Goal: Information Seeking & Learning: Learn about a topic

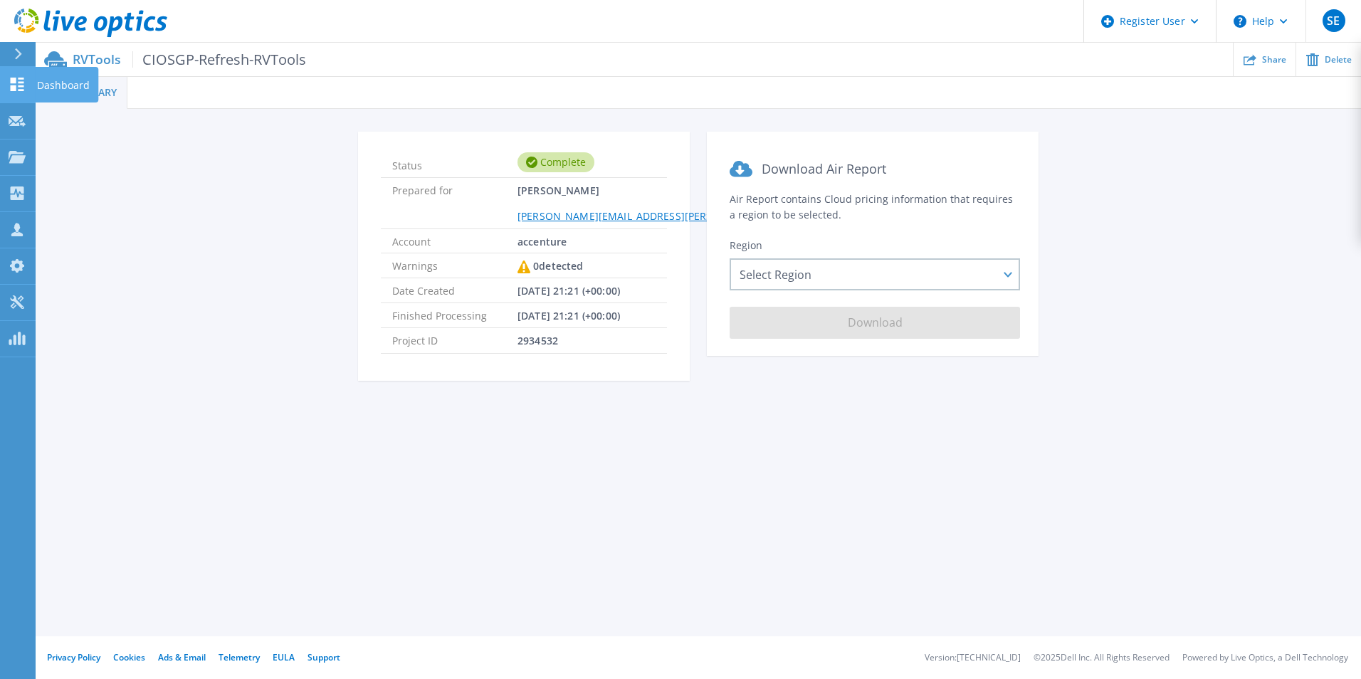
click at [26, 79] on link "Dashboard Dashboard" at bounding box center [18, 85] width 36 height 36
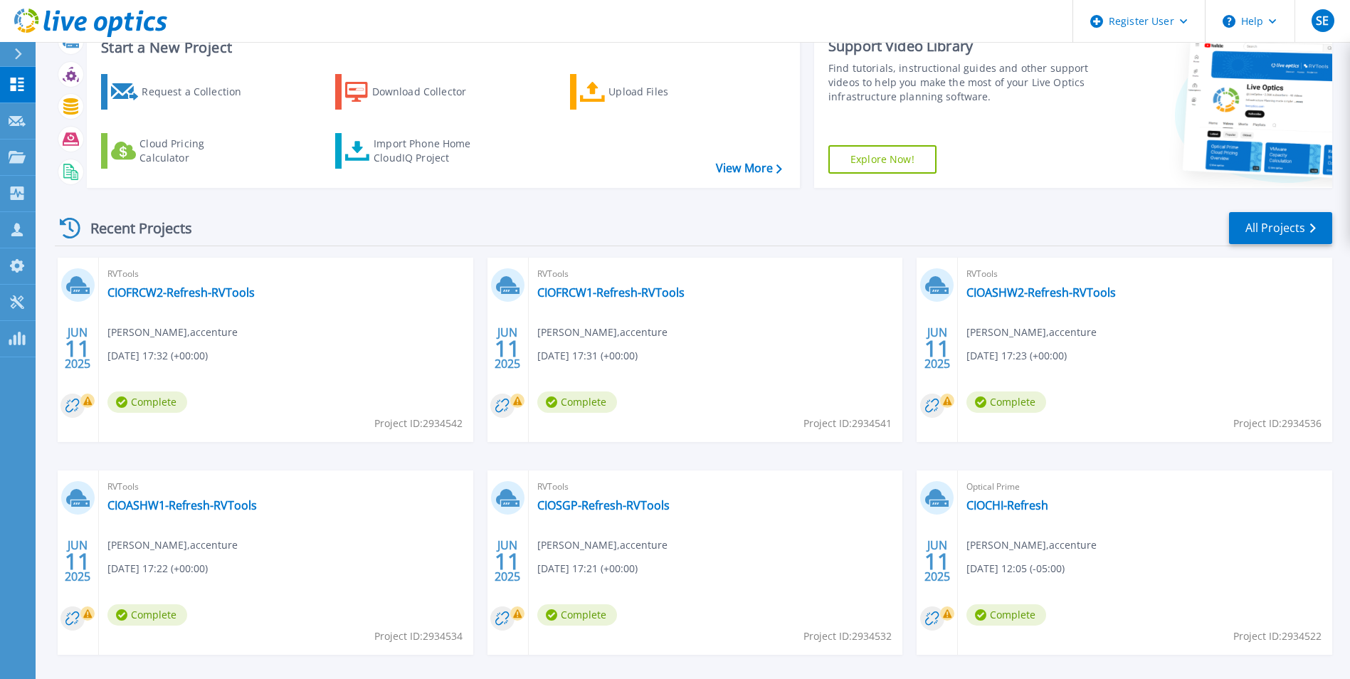
scroll to position [110, 0]
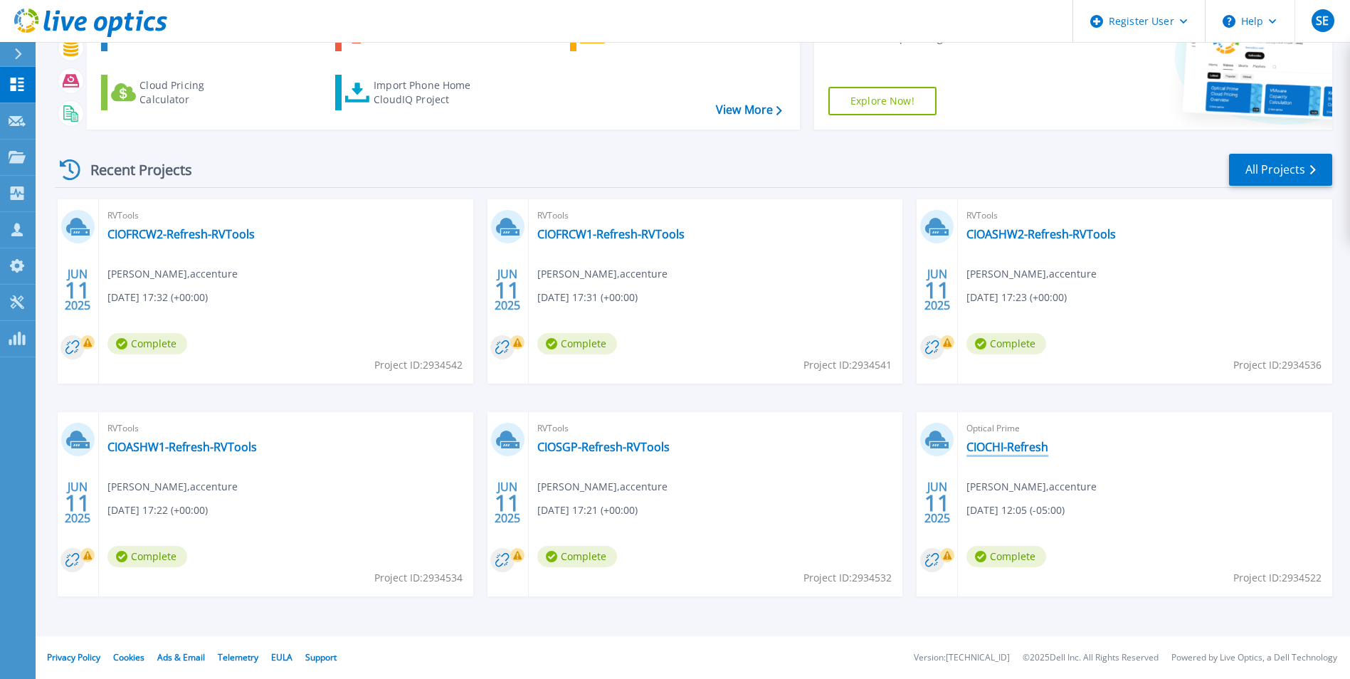
click at [1019, 446] on link "CIOCHI-Refresh" at bounding box center [1007, 447] width 82 height 14
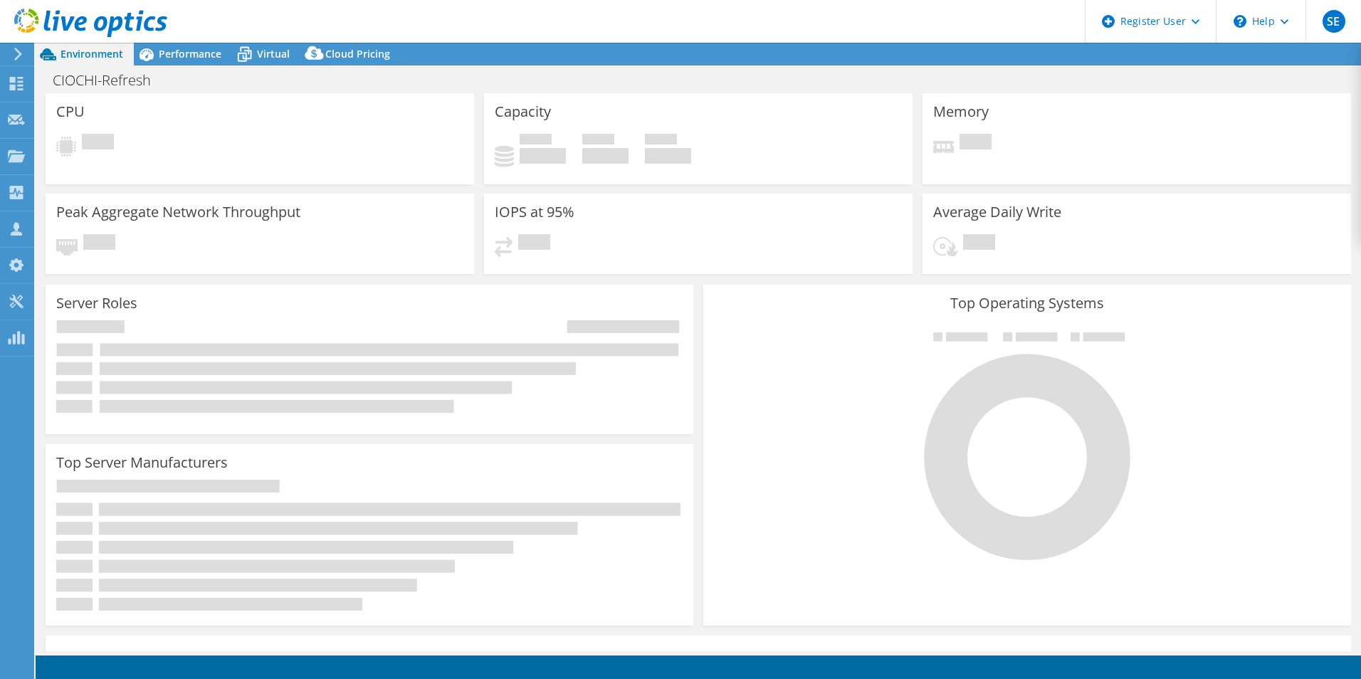
select select "USD"
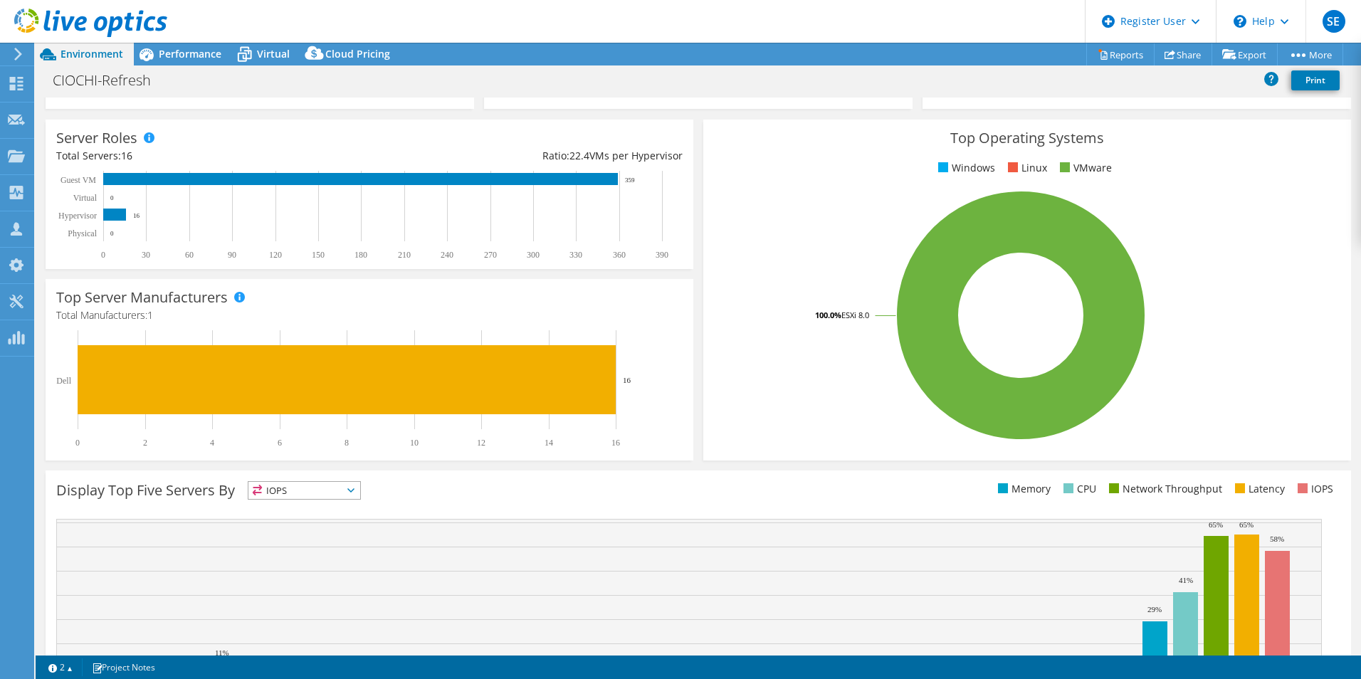
scroll to position [271, 0]
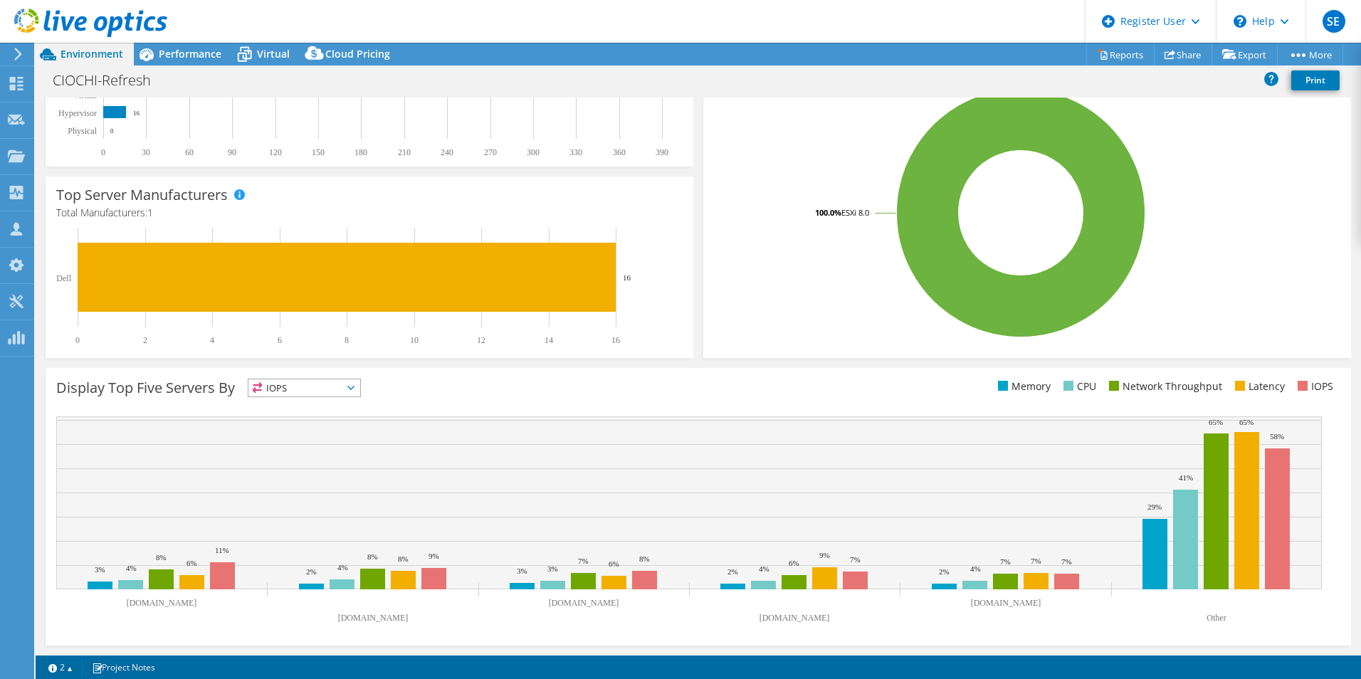
click at [335, 380] on span "IOPS" at bounding box center [304, 387] width 112 height 17
click at [473, 391] on div "Display Top Five Servers By IOPS IOPS" at bounding box center [377, 390] width 642 height 23
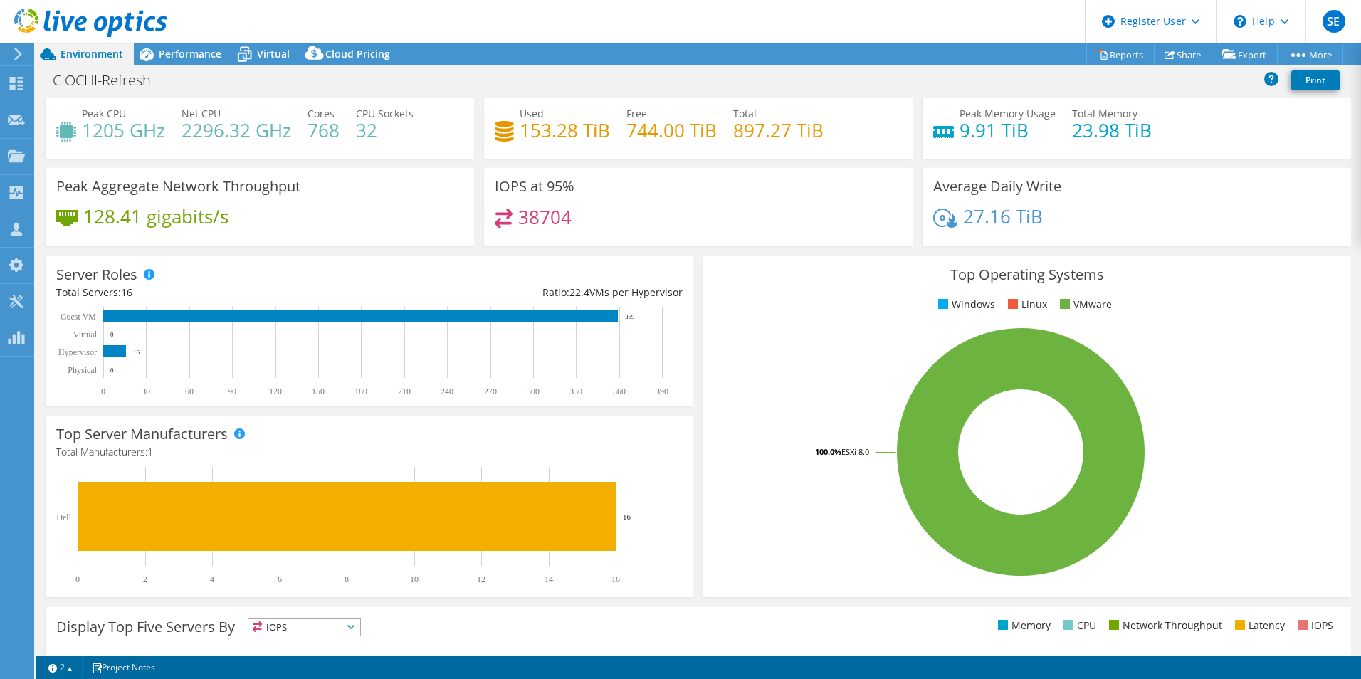
scroll to position [0, 0]
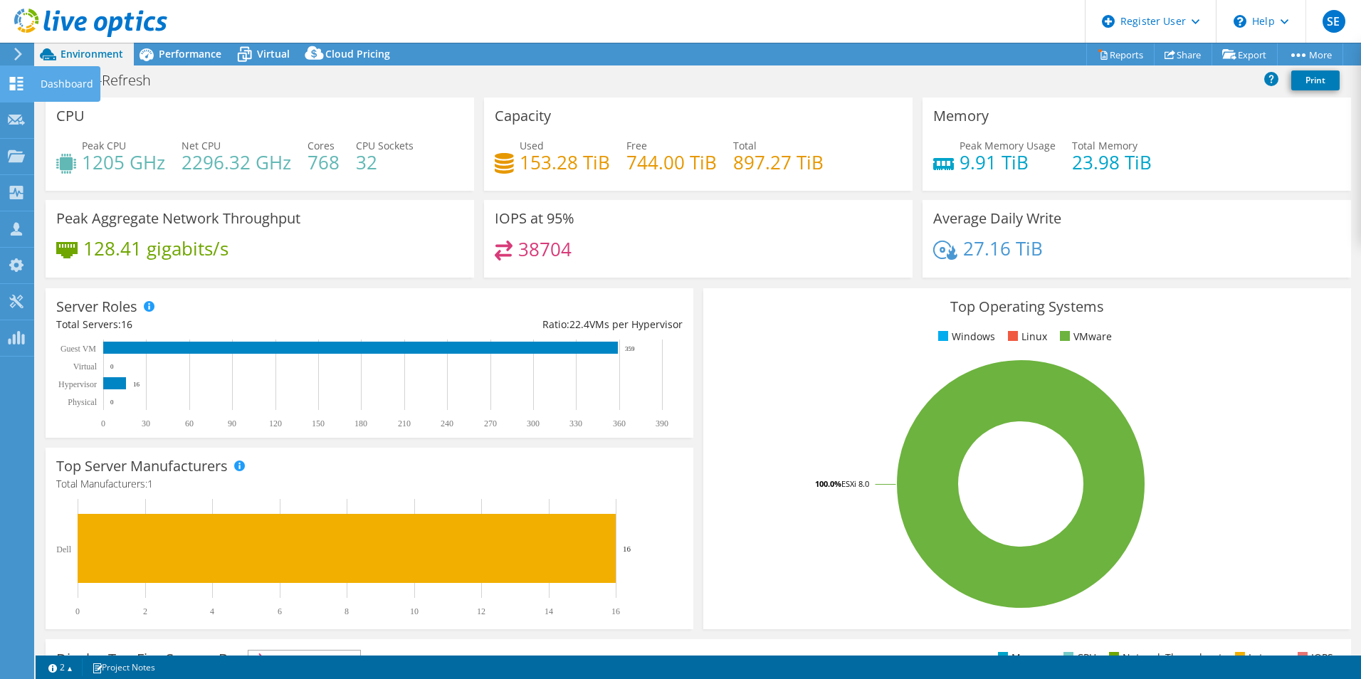
click at [13, 81] on use at bounding box center [17, 84] width 14 height 14
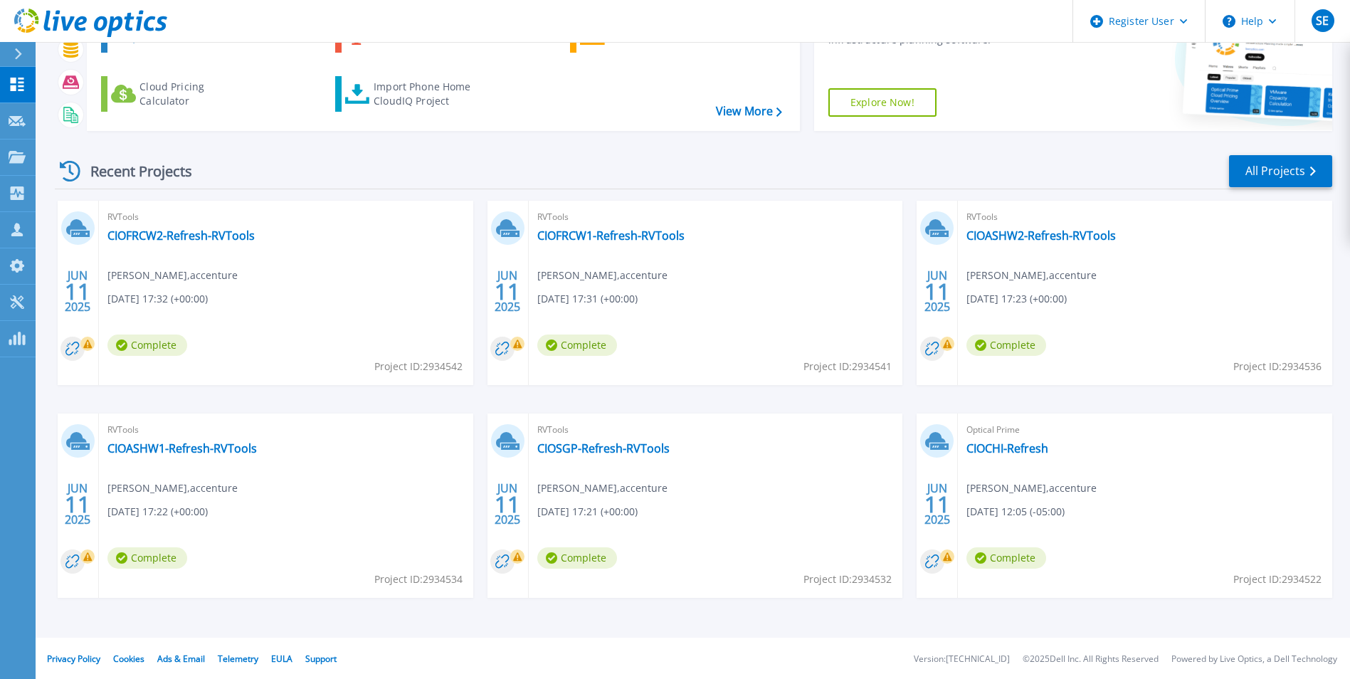
scroll to position [110, 0]
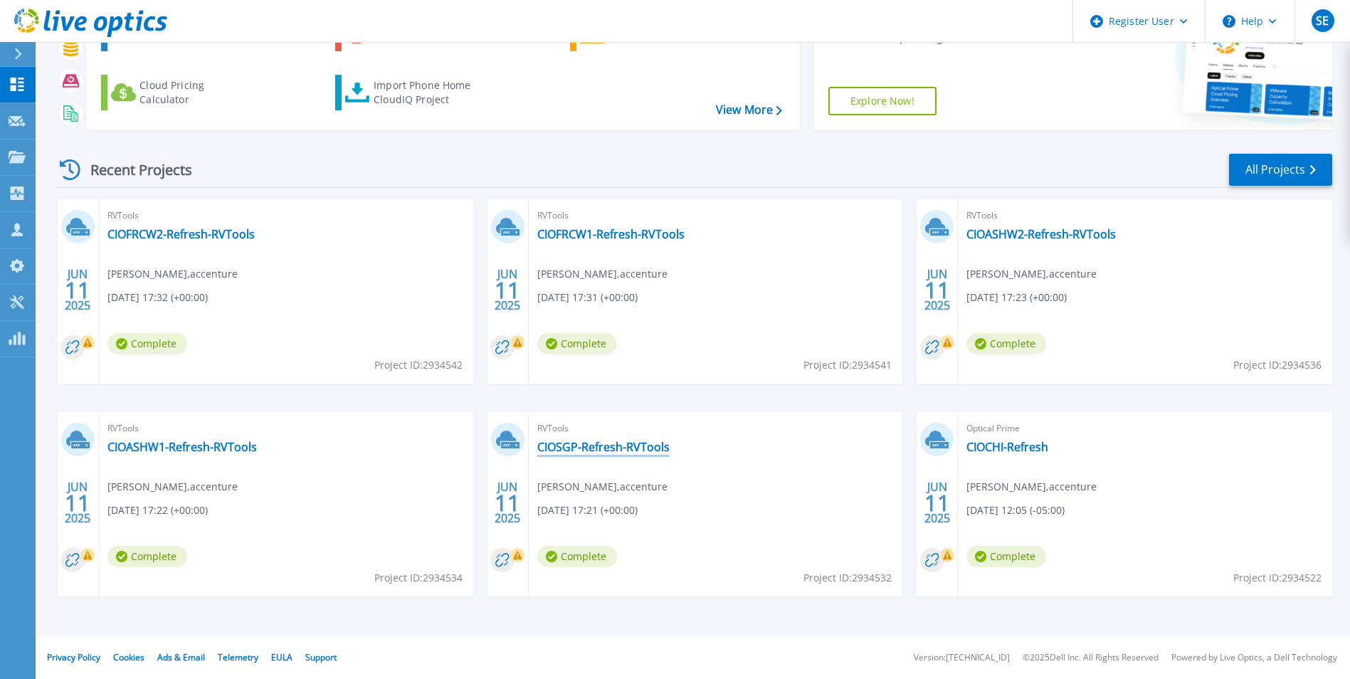
click at [624, 448] on link "CIOSGP-Refresh-RVTools" at bounding box center [603, 447] width 132 height 14
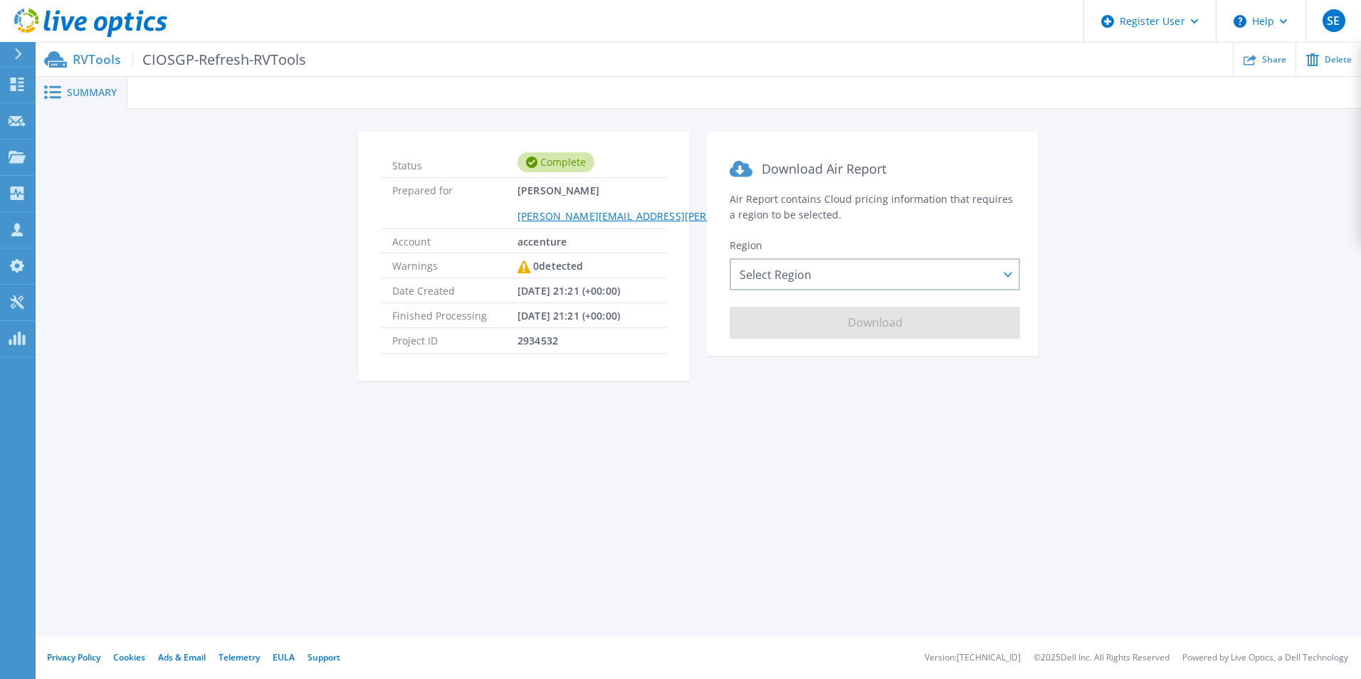
click at [88, 90] on span "Summary" at bounding box center [92, 93] width 50 height 10
click at [802, 284] on div "Select Region Asia Pacific (Hong Kong) Asia Pacific (Mumbai) Asia Pacific (Seou…" at bounding box center [874, 274] width 290 height 32
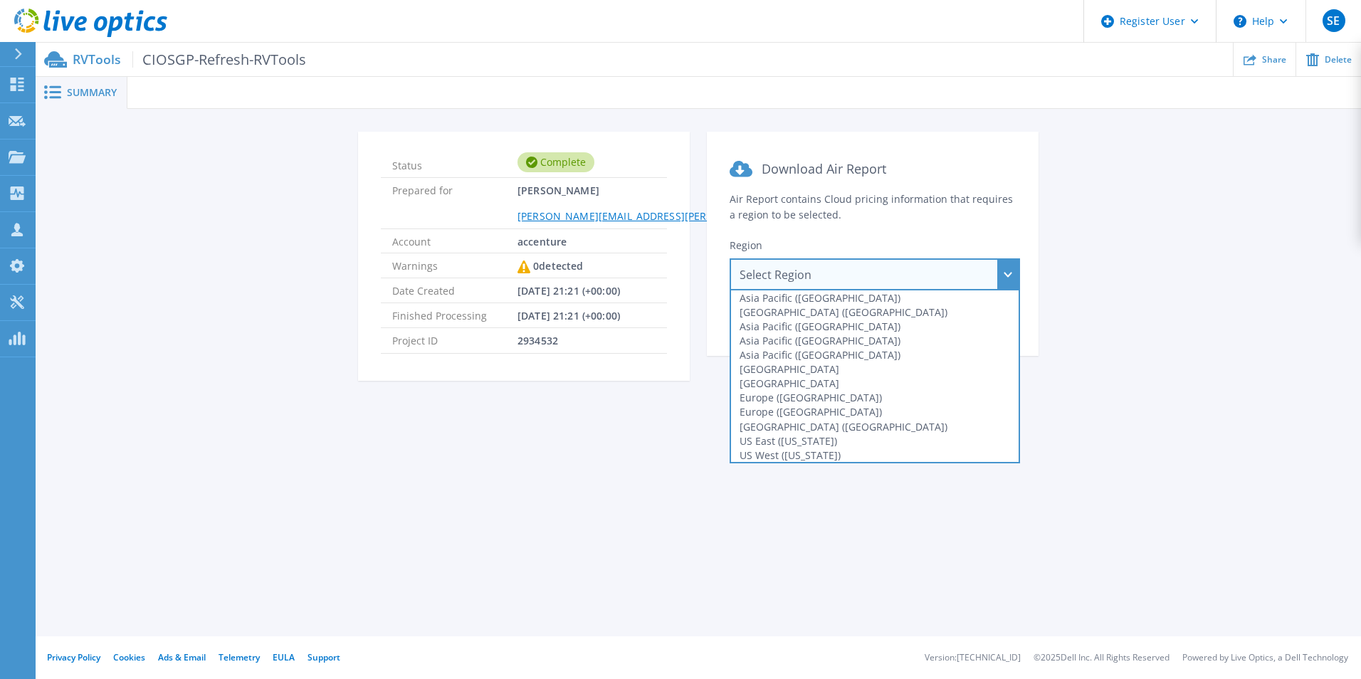
click at [561, 490] on div "Summary Status Complete Prepared for Michael Tomczyk michael.tomczyk@accenture.…" at bounding box center [698, 318] width 1325 height 636
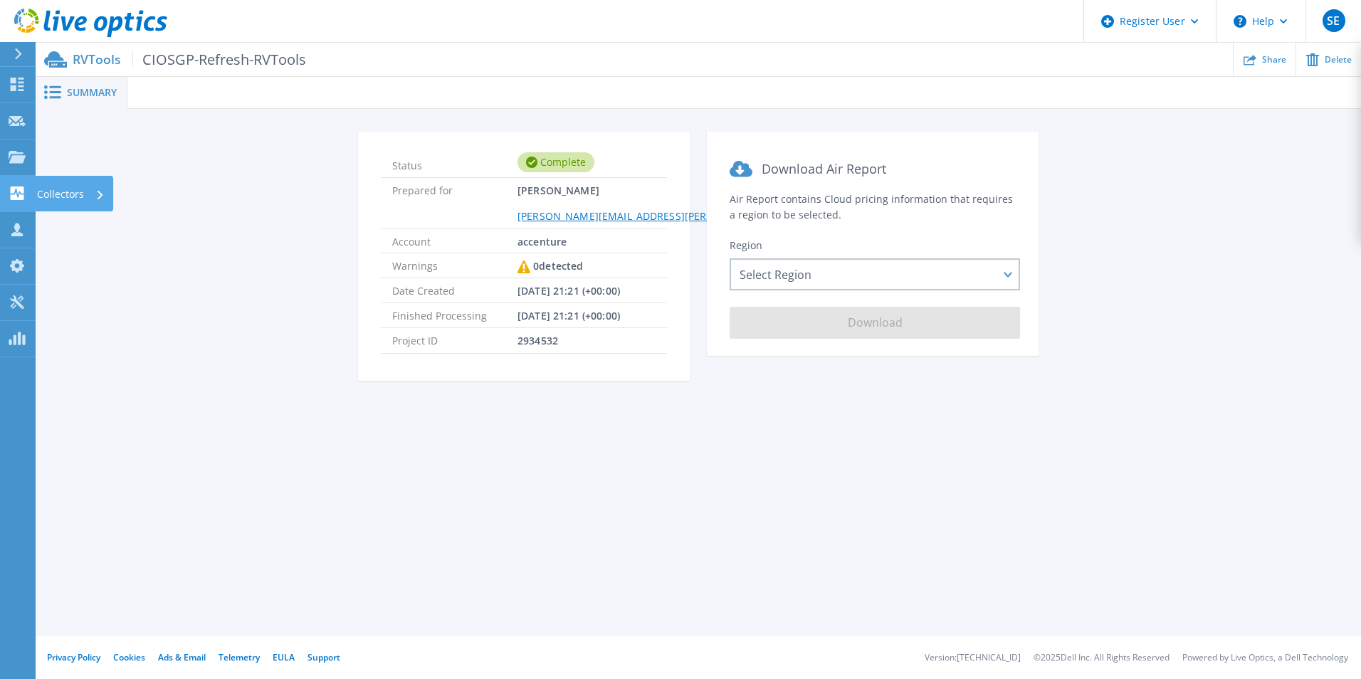
click at [19, 190] on icon at bounding box center [18, 193] width 14 height 14
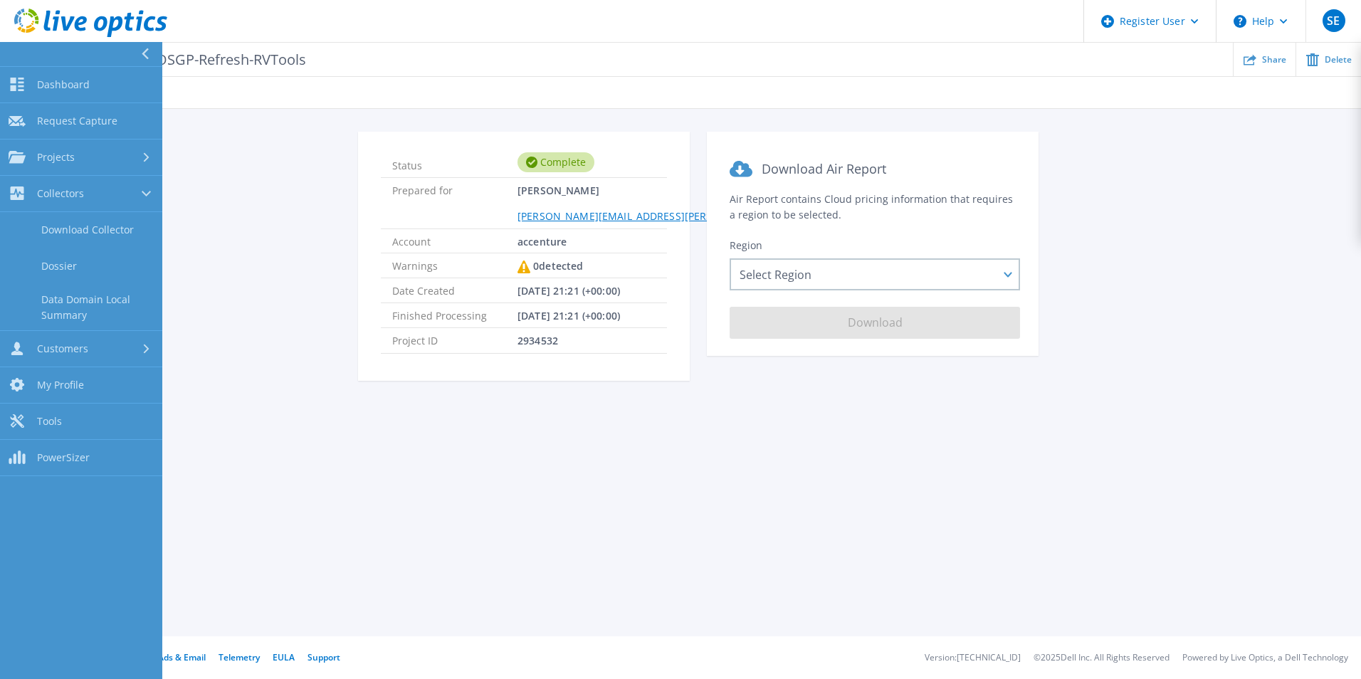
click at [204, 259] on div "Status Complete Prepared for Michael Tomczyk michael.tomczyk@accenture.com Acco…" at bounding box center [698, 265] width 1282 height 266
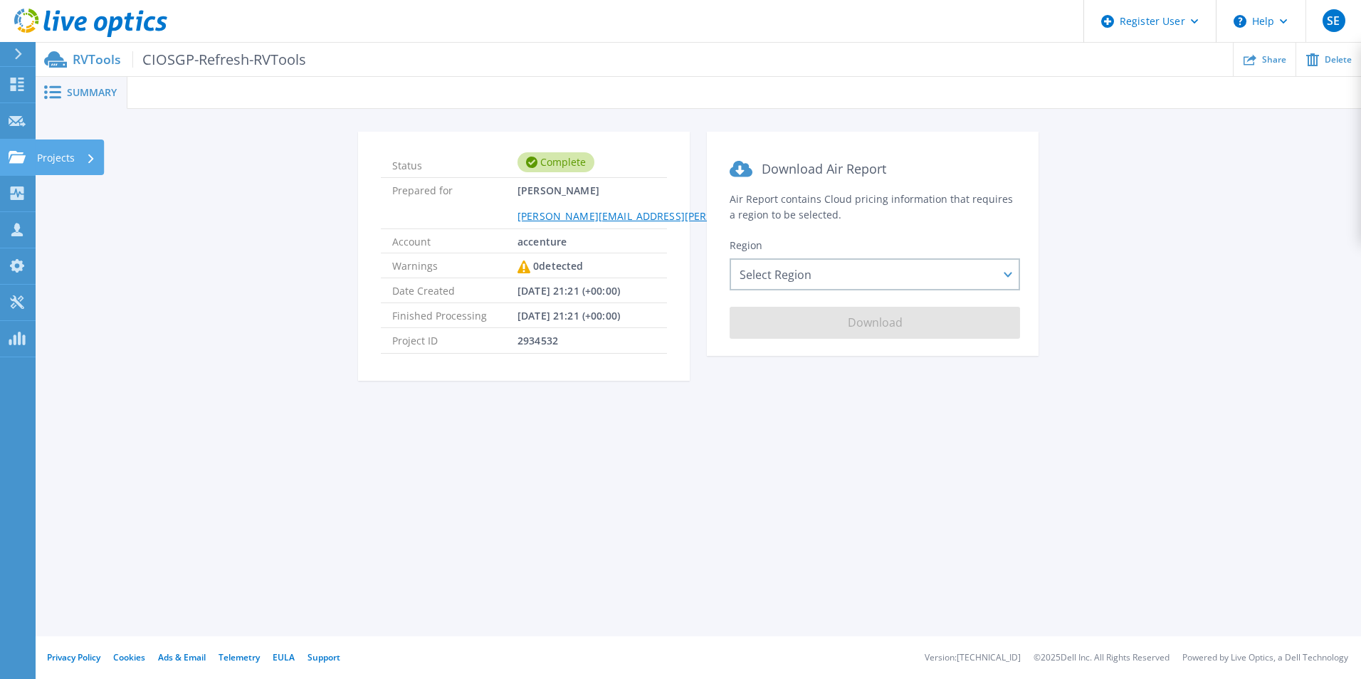
click at [16, 164] on link "Projects Projects" at bounding box center [18, 157] width 36 height 36
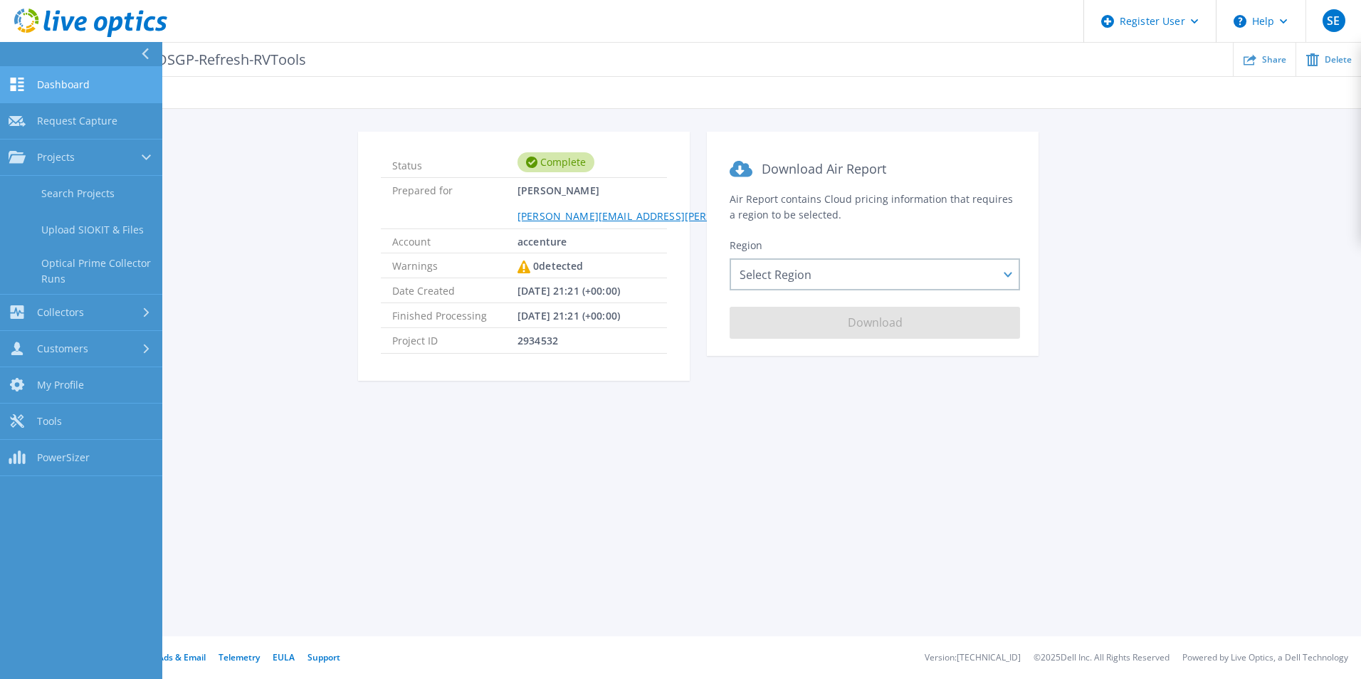
click at [90, 80] on link "Dashboard Dashboard" at bounding box center [81, 85] width 162 height 36
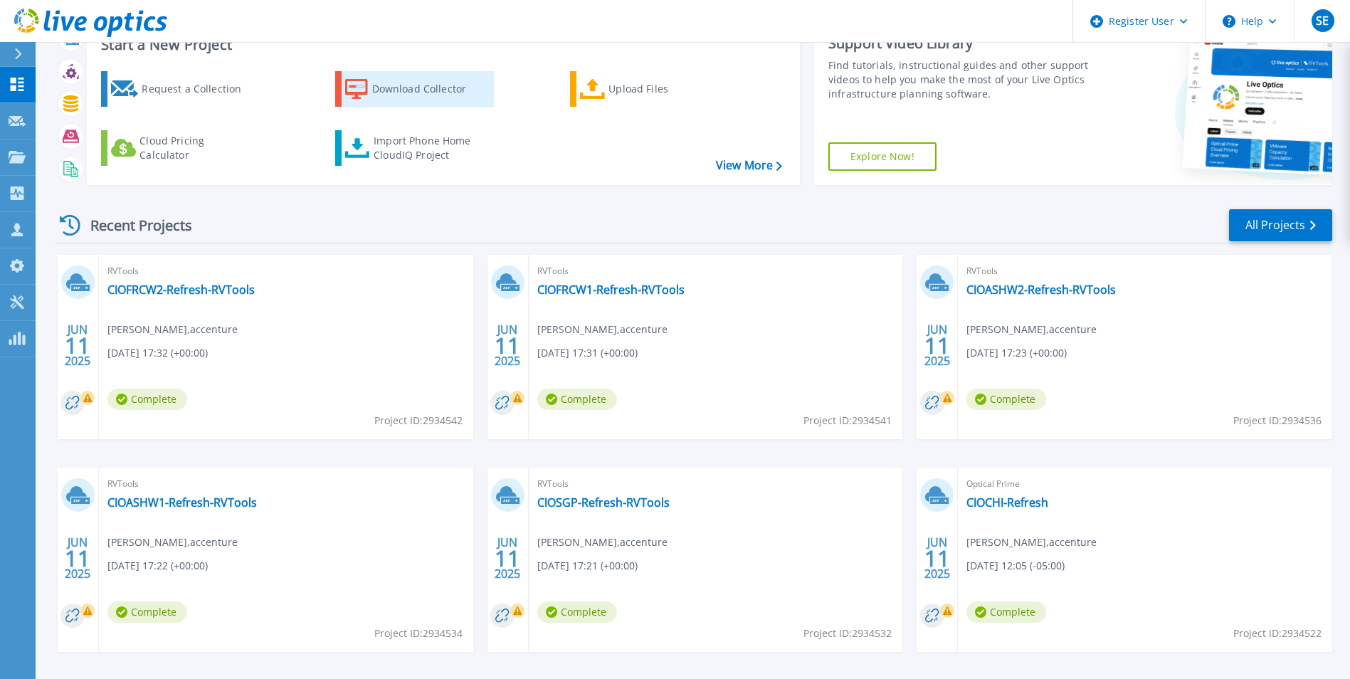
scroll to position [110, 0]
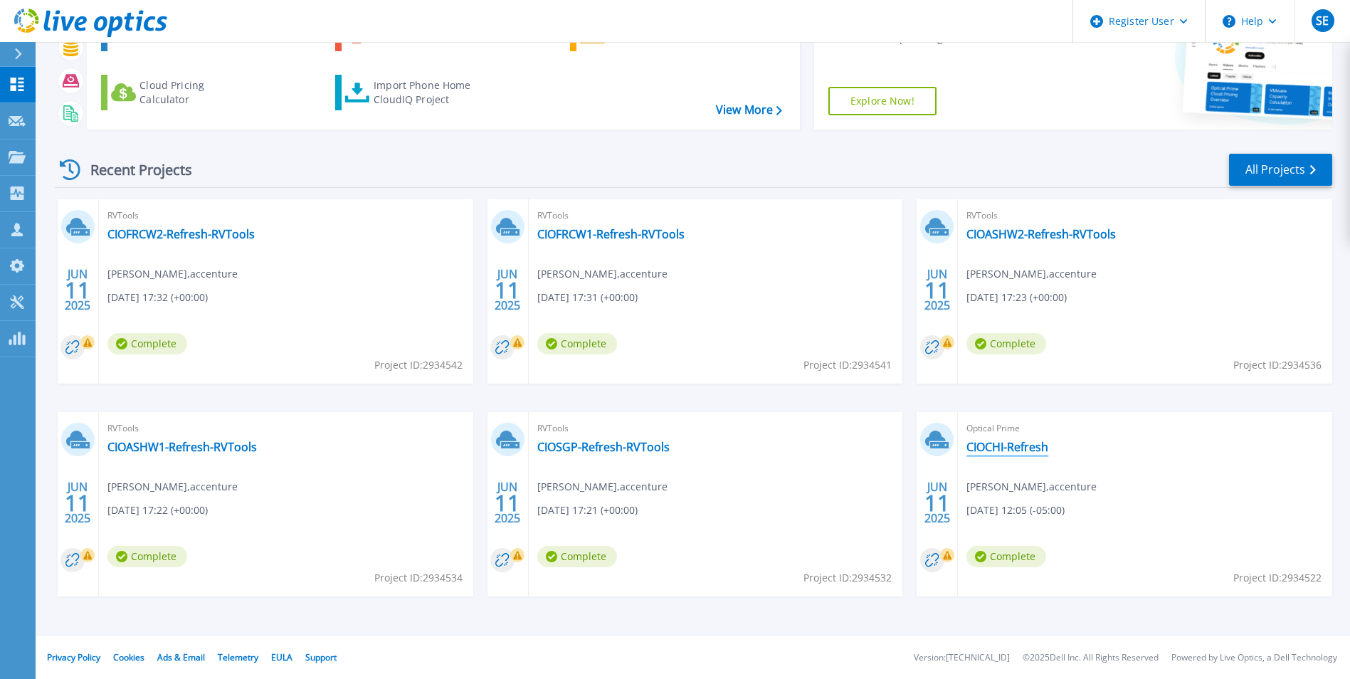
click at [993, 444] on link "CIOCHI-Refresh" at bounding box center [1007, 447] width 82 height 14
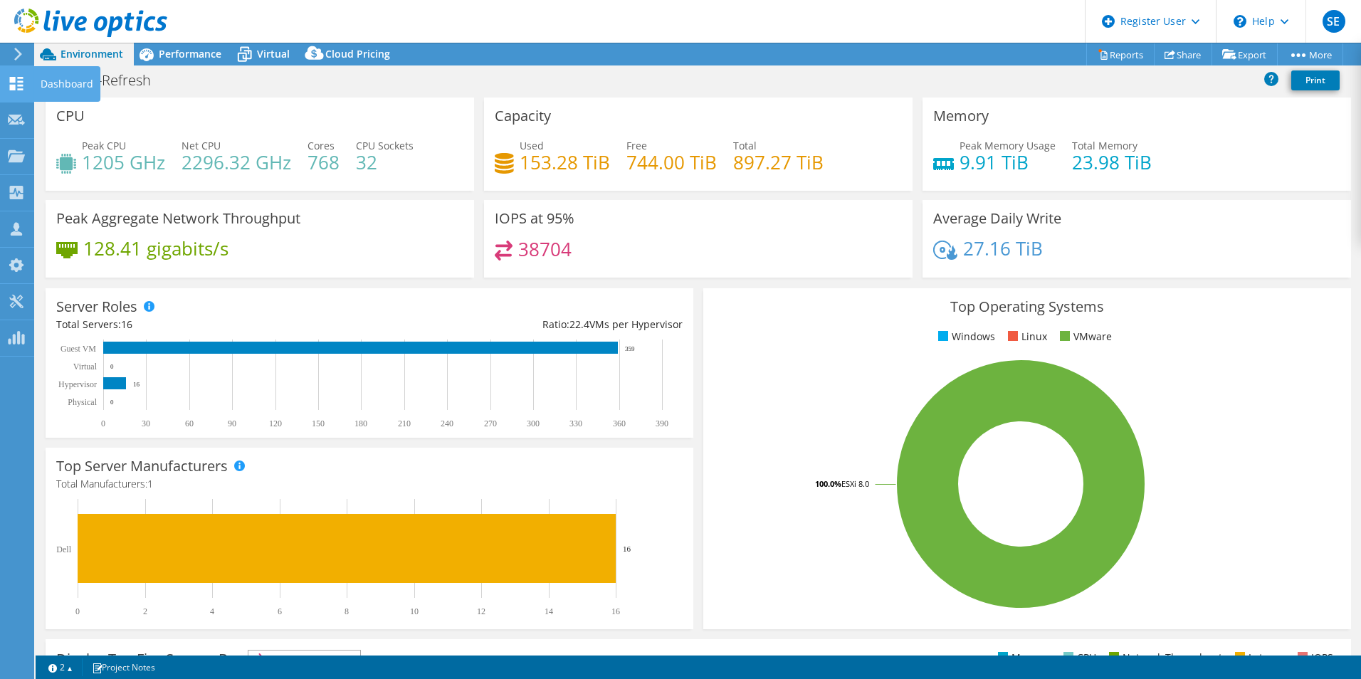
click at [46, 82] on div "Dashboard" at bounding box center [66, 84] width 67 height 36
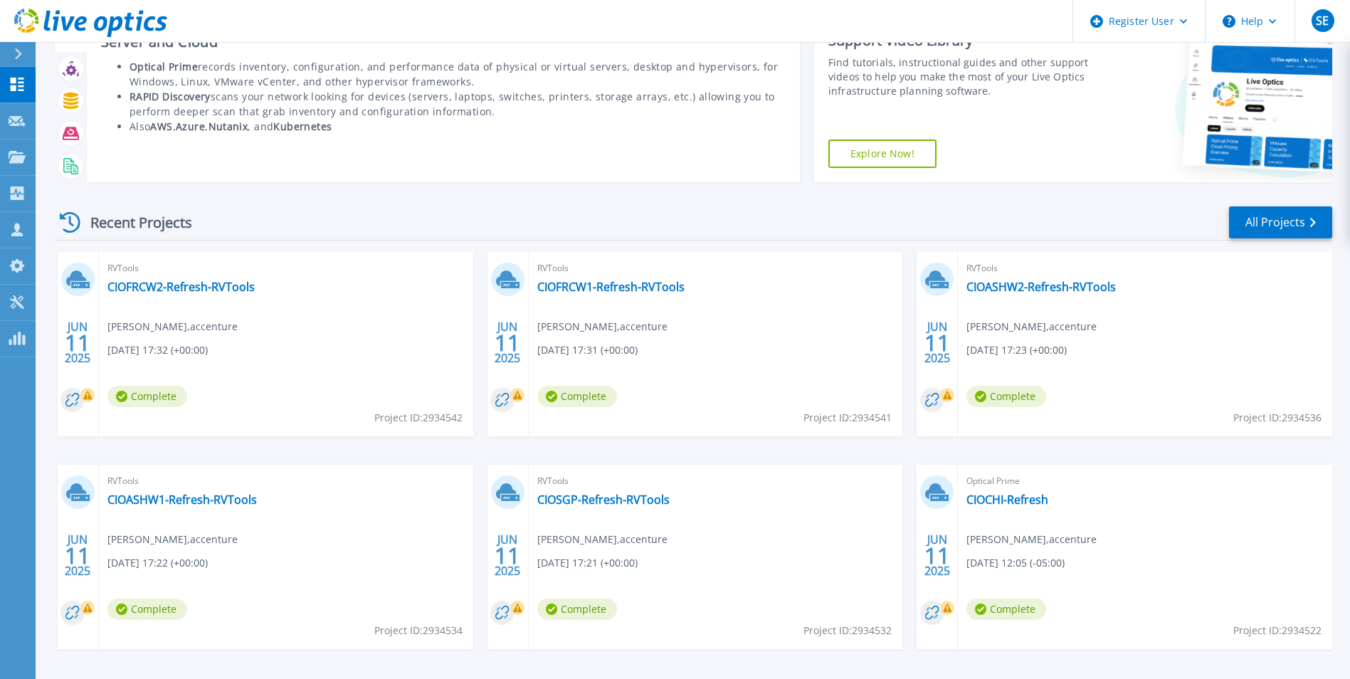
scroll to position [110, 0]
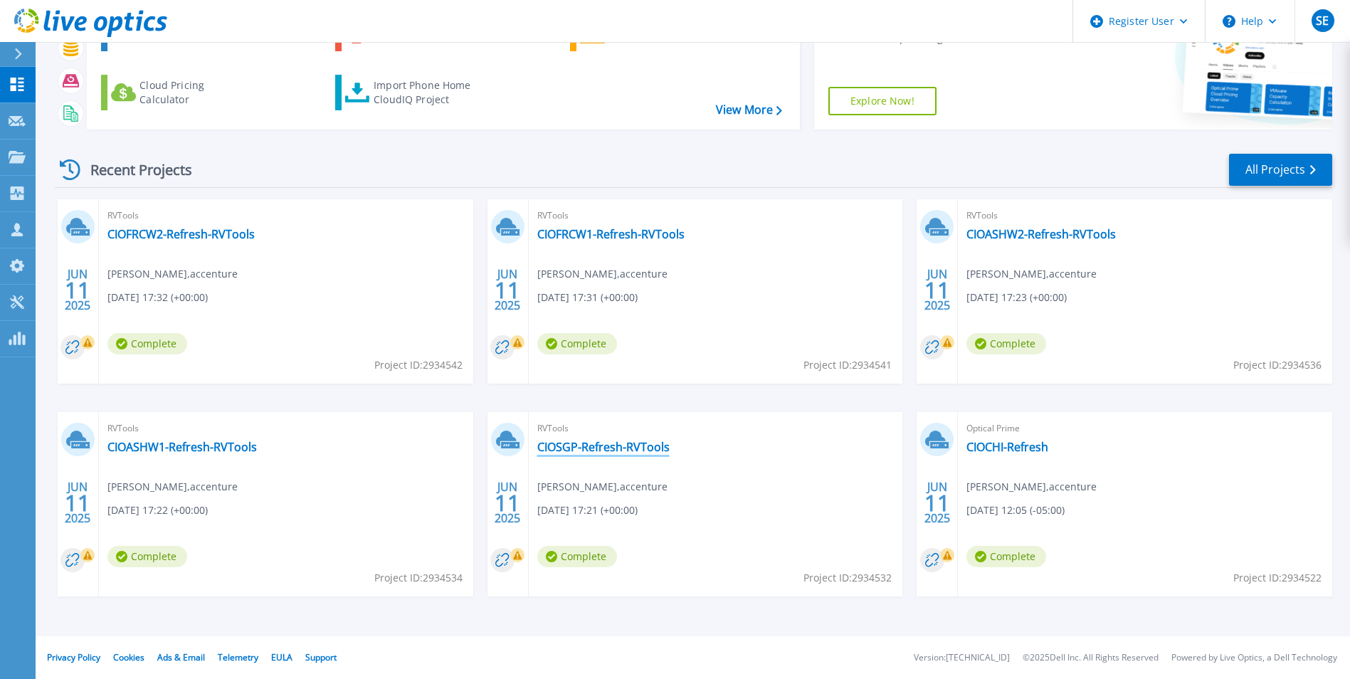
click at [618, 450] on link "CIOSGP-Refresh-RVTools" at bounding box center [603, 447] width 132 height 14
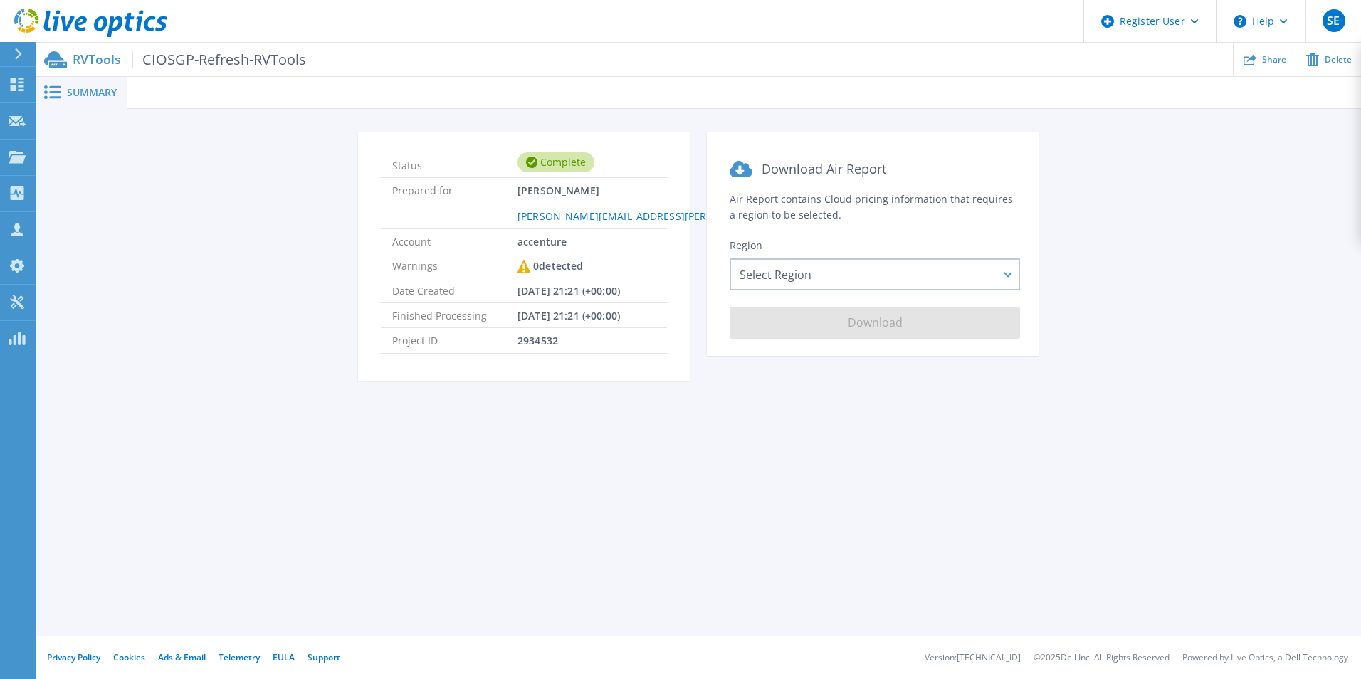
click at [93, 97] on span "Summary" at bounding box center [92, 93] width 50 height 10
click at [1244, 24] on circle at bounding box center [1239, 21] width 13 height 13
click at [1235, 241] on div "Status Complete Prepared for [PERSON_NAME] [PERSON_NAME][EMAIL_ADDRESS][PERSON_…" at bounding box center [698, 265] width 1282 height 266
click at [70, 91] on span "Summary" at bounding box center [92, 93] width 50 height 10
click at [69, 58] on div "RVTools CIOSGP-Refresh-RVTools Share Delete" at bounding box center [698, 59] width 1325 height 33
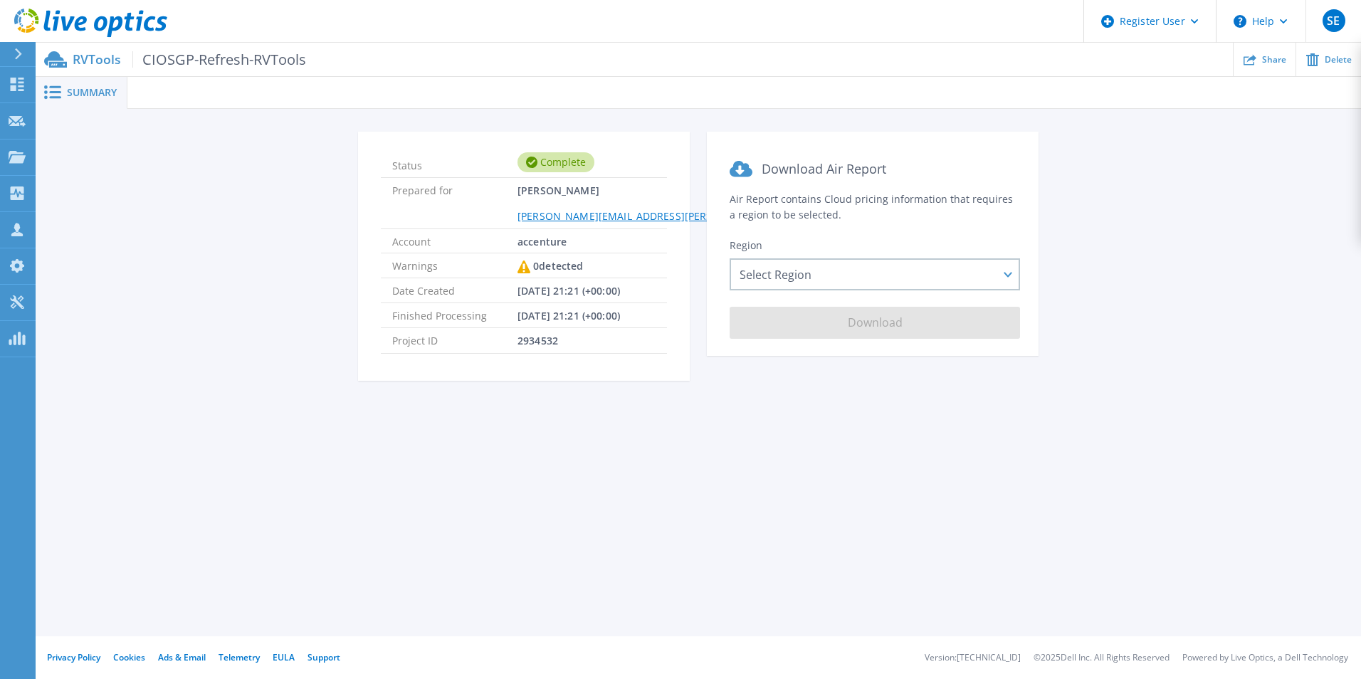
click at [57, 58] on icon at bounding box center [55, 59] width 23 height 16
click at [827, 288] on div "Select Region Asia Pacific (Hong Kong) Asia Pacific (Mumbai) Asia Pacific (Seou…" at bounding box center [874, 274] width 290 height 32
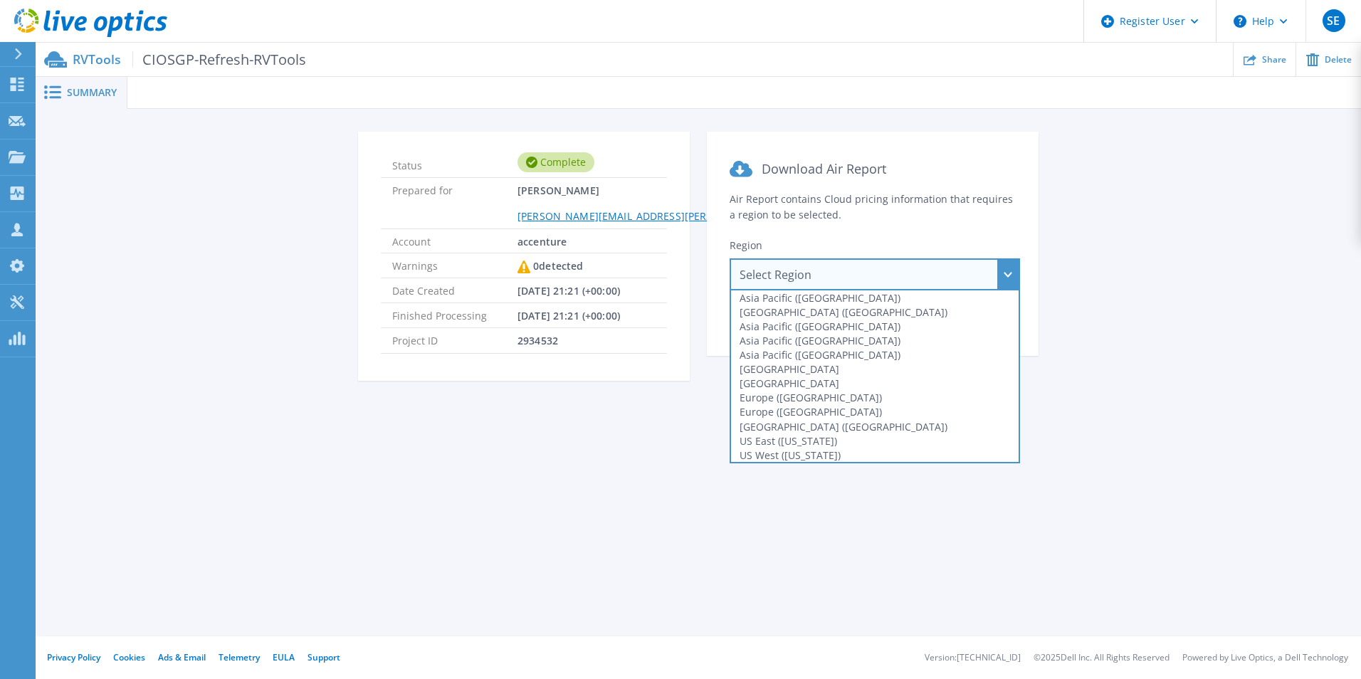
click at [611, 457] on div "Summary Status Complete Prepared for Michael Tomczyk michael.tomczyk@accenture.…" at bounding box center [698, 318] width 1325 height 636
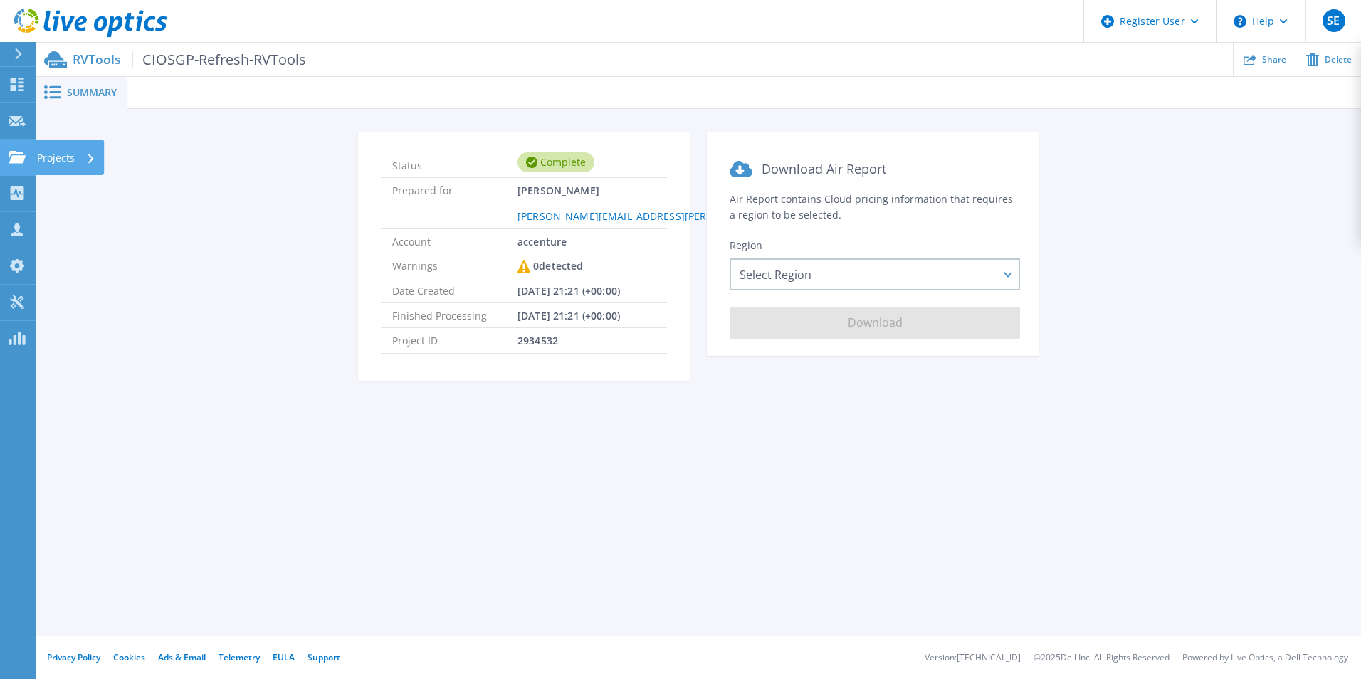
click at [17, 159] on icon at bounding box center [17, 157] width 17 height 12
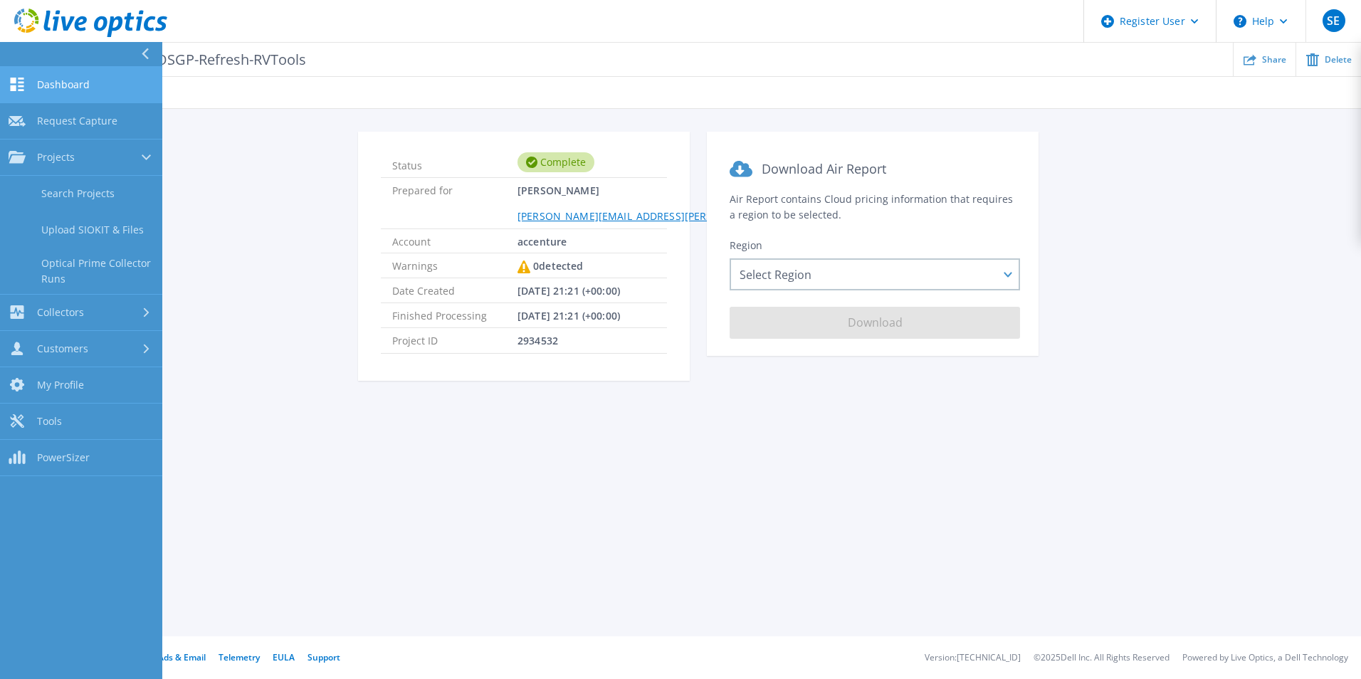
click at [68, 81] on span "Dashboard" at bounding box center [63, 84] width 53 height 13
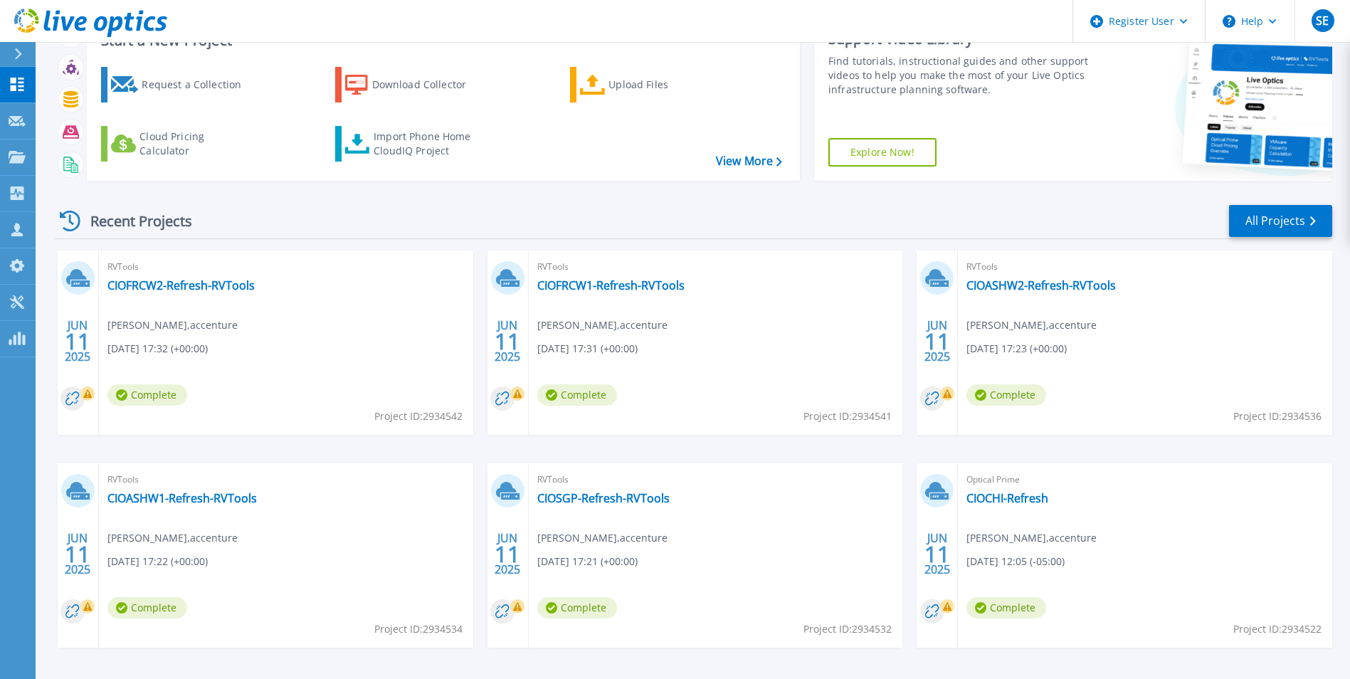
scroll to position [110, 0]
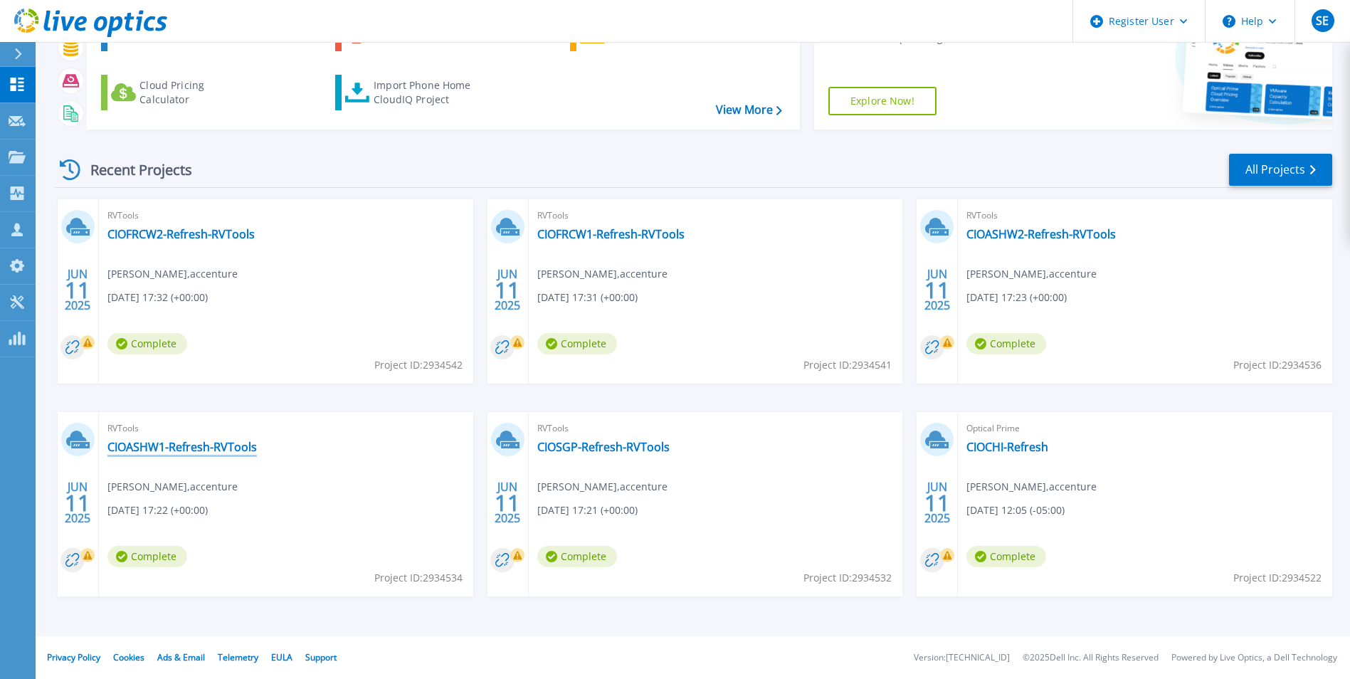
click at [176, 450] on link "CIOASHW1-Refresh-RVTools" at bounding box center [181, 447] width 149 height 14
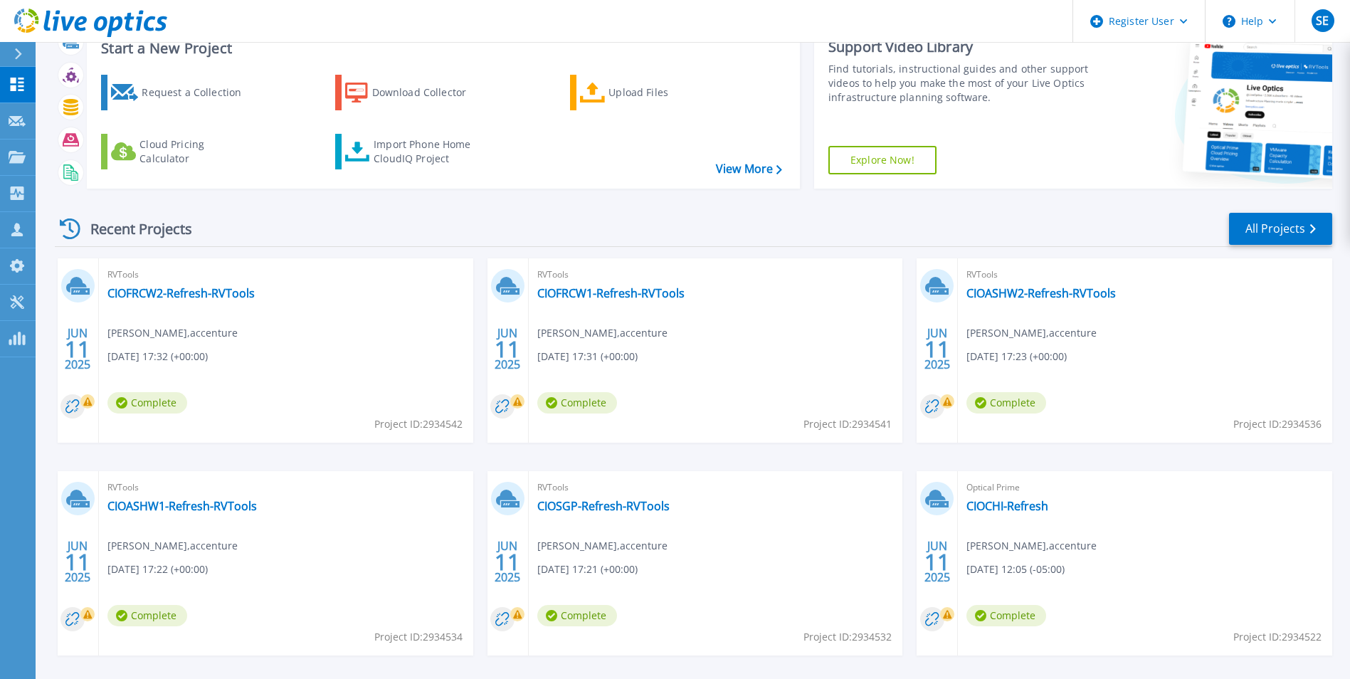
scroll to position [110, 0]
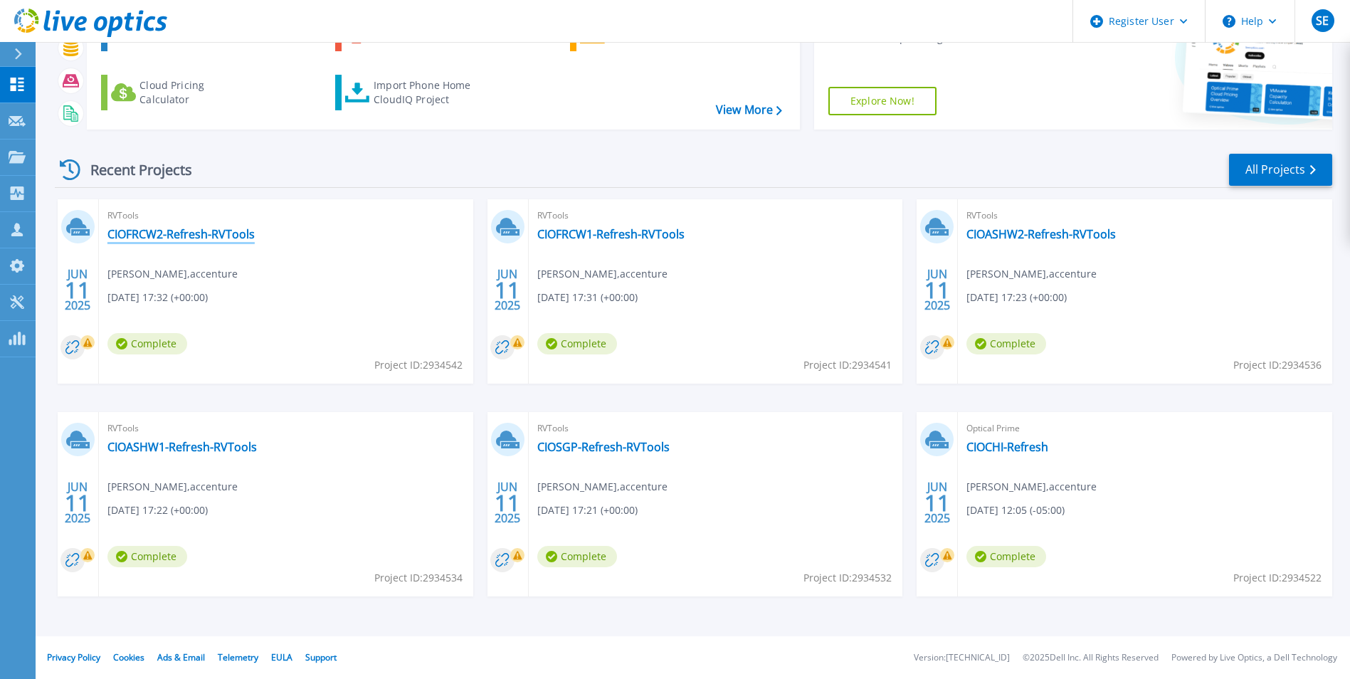
click at [152, 238] on link "CIOFRCW2-Refresh-RVTools" at bounding box center [180, 234] width 147 height 14
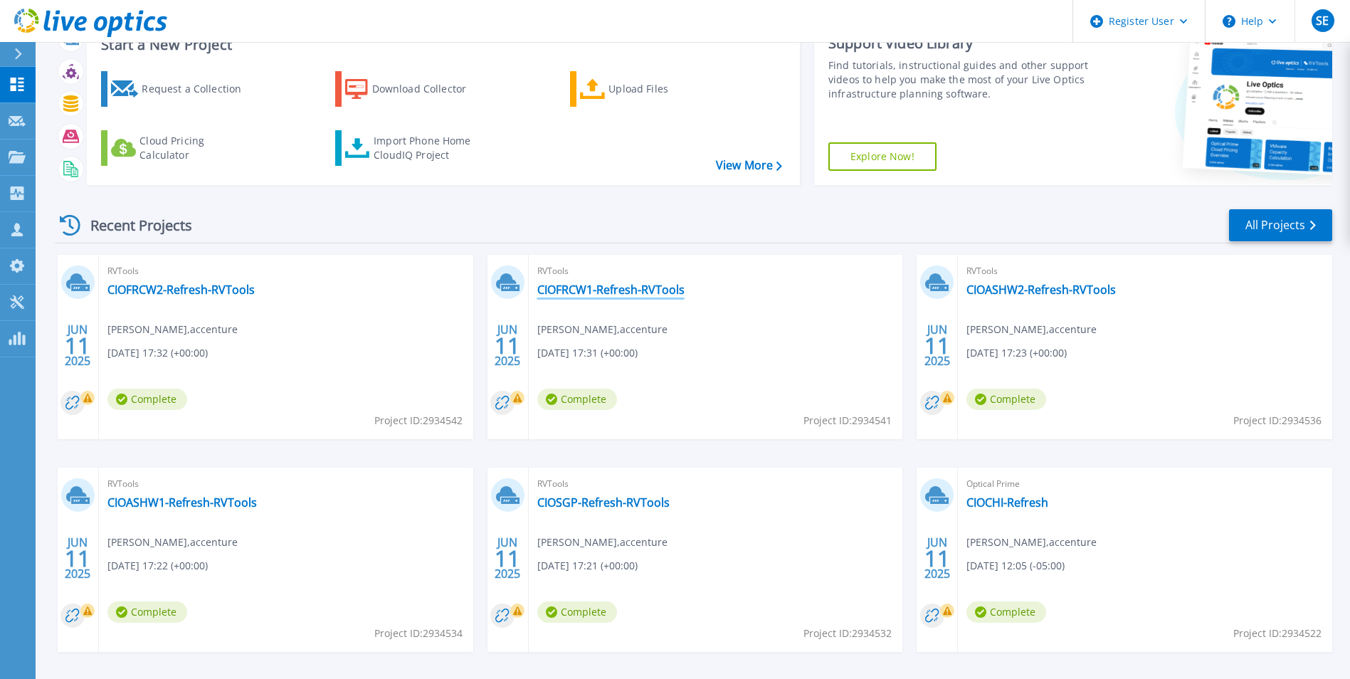
scroll to position [110, 0]
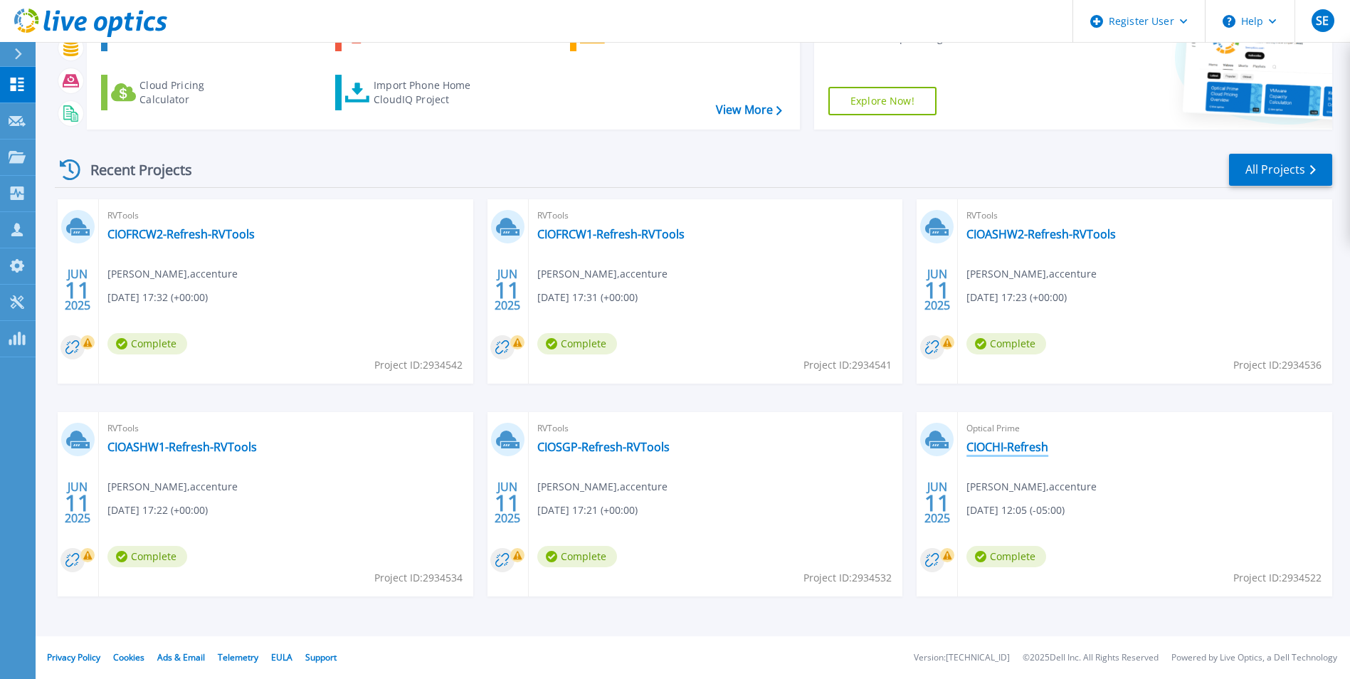
click at [1010, 444] on link "CIOCHI-Refresh" at bounding box center [1007, 447] width 82 height 14
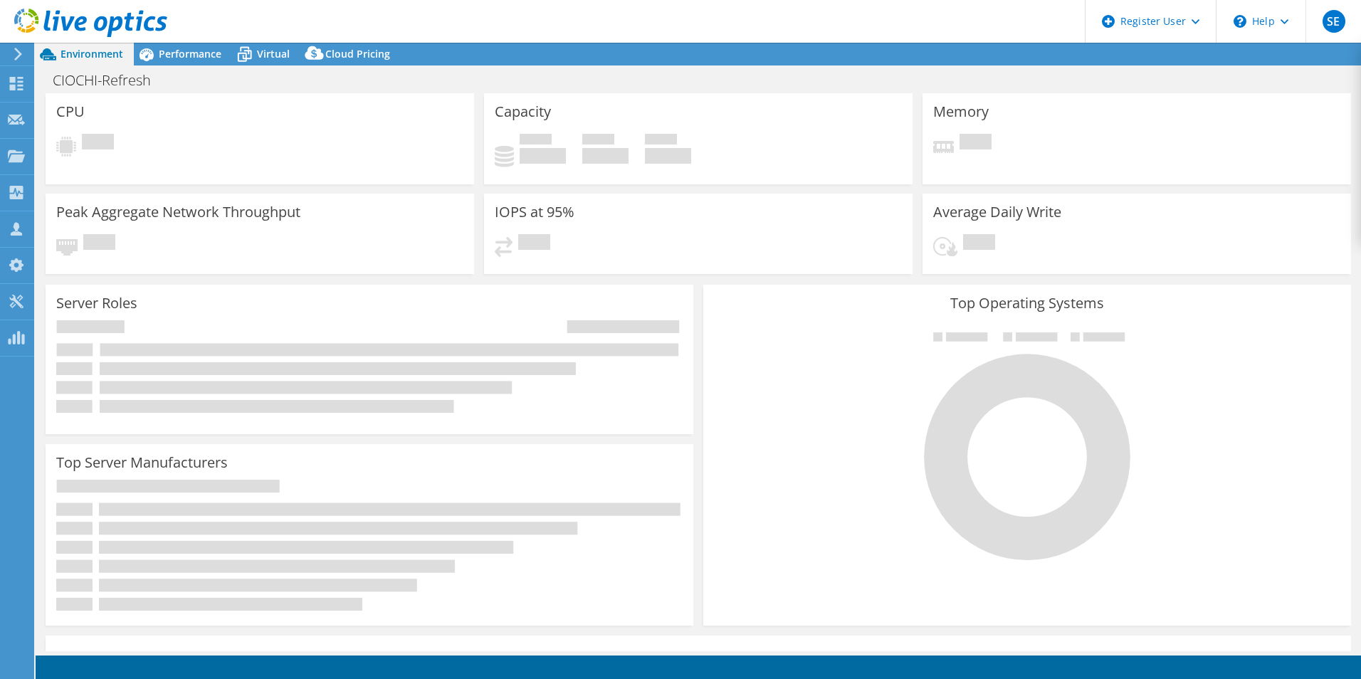
select select "USD"
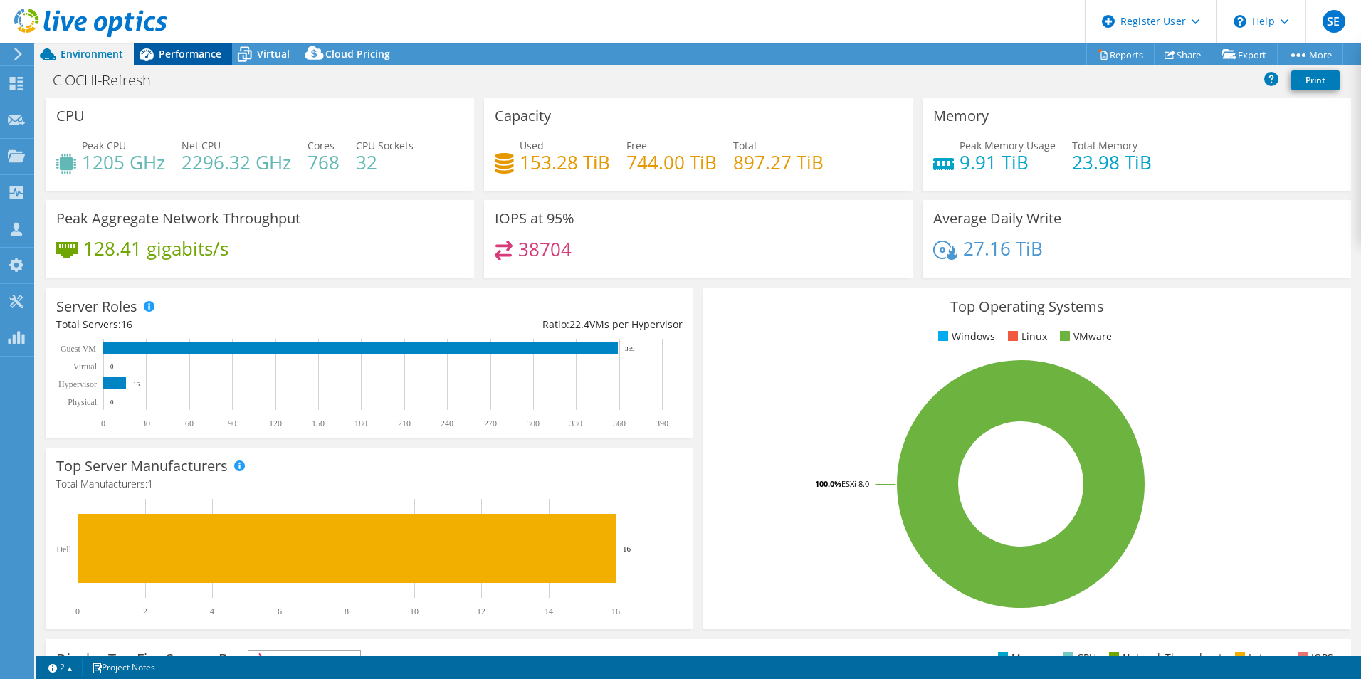
click at [186, 53] on span "Performance" at bounding box center [190, 54] width 63 height 14
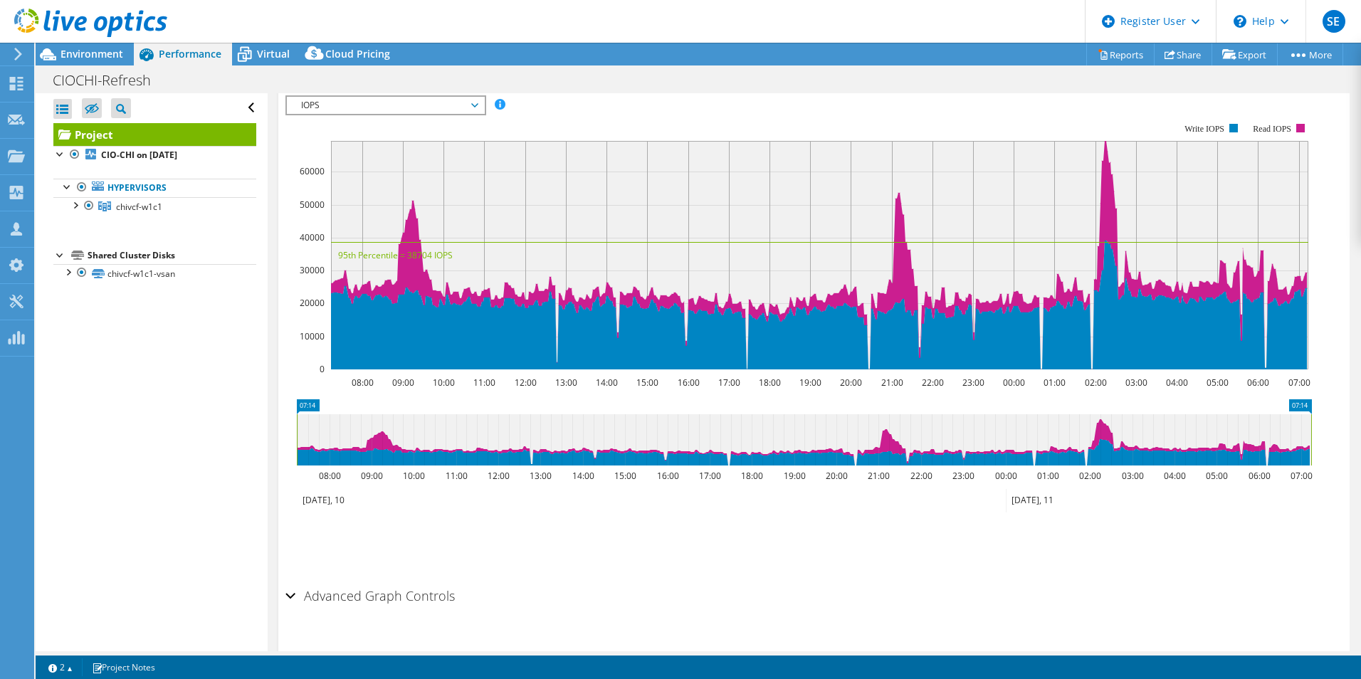
scroll to position [35, 0]
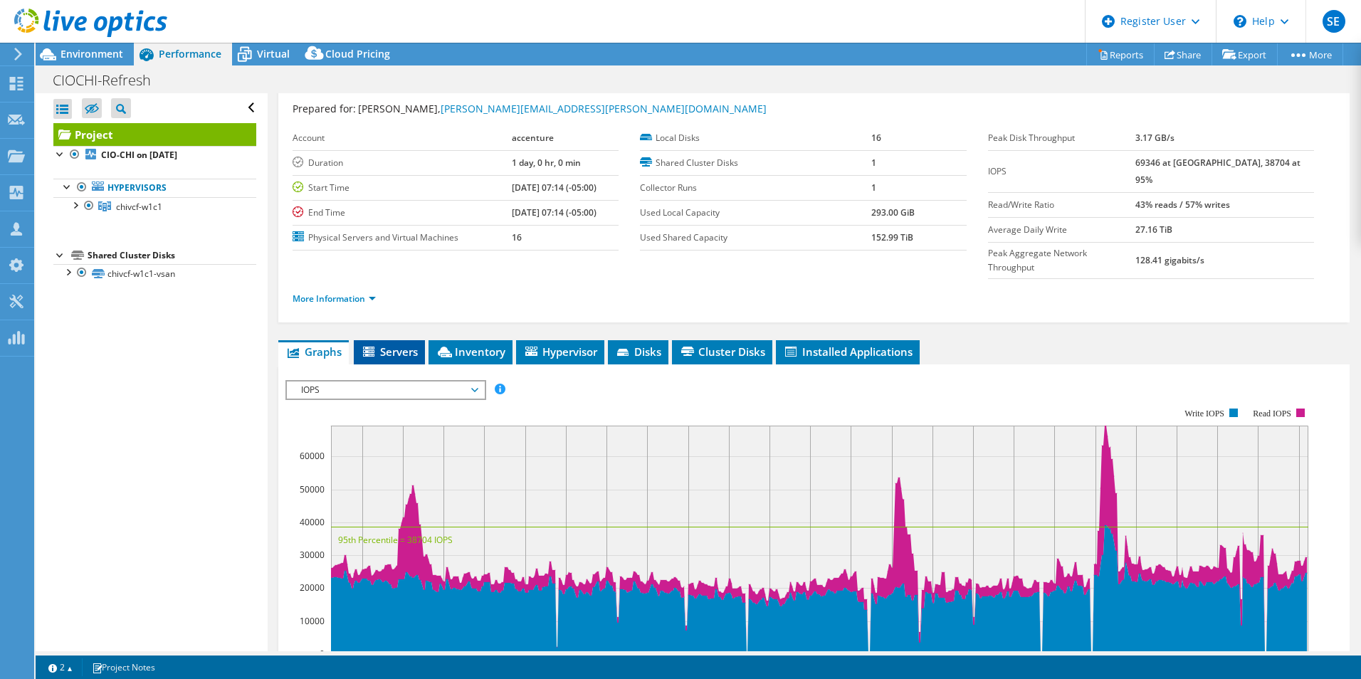
click at [396, 344] on span "Servers" at bounding box center [389, 351] width 57 height 14
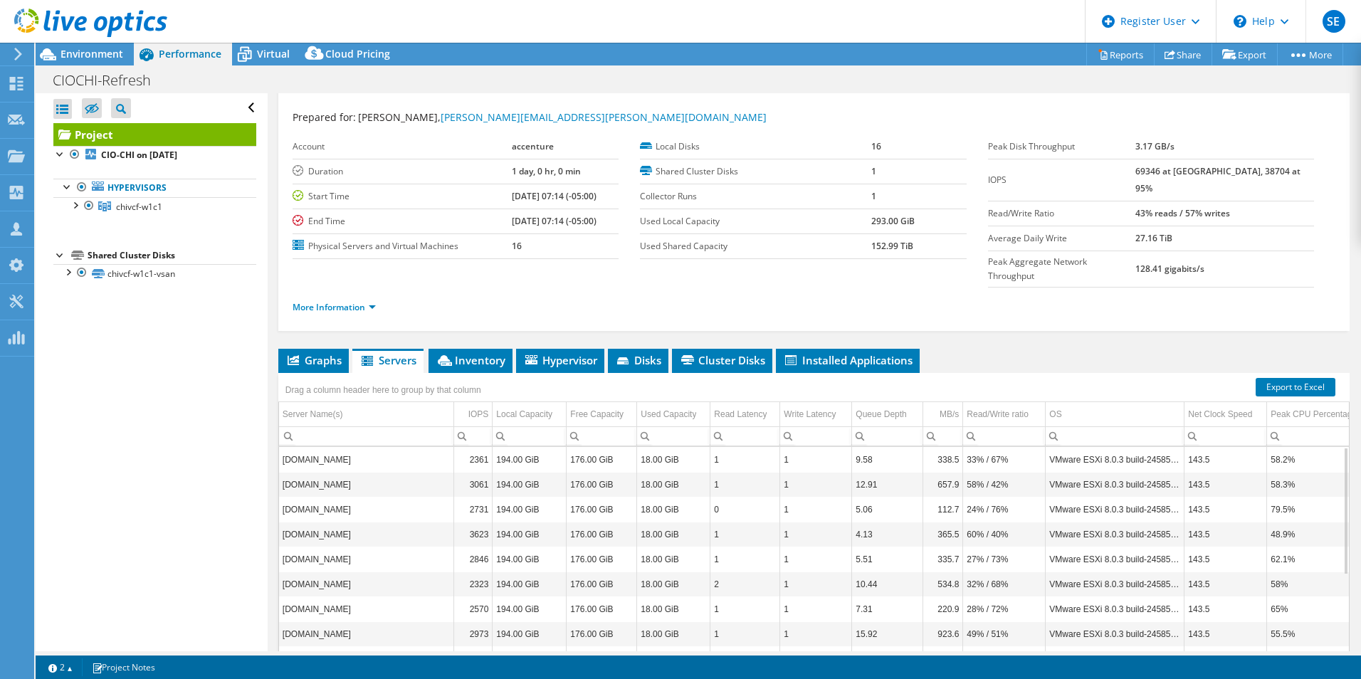
scroll to position [0, 0]
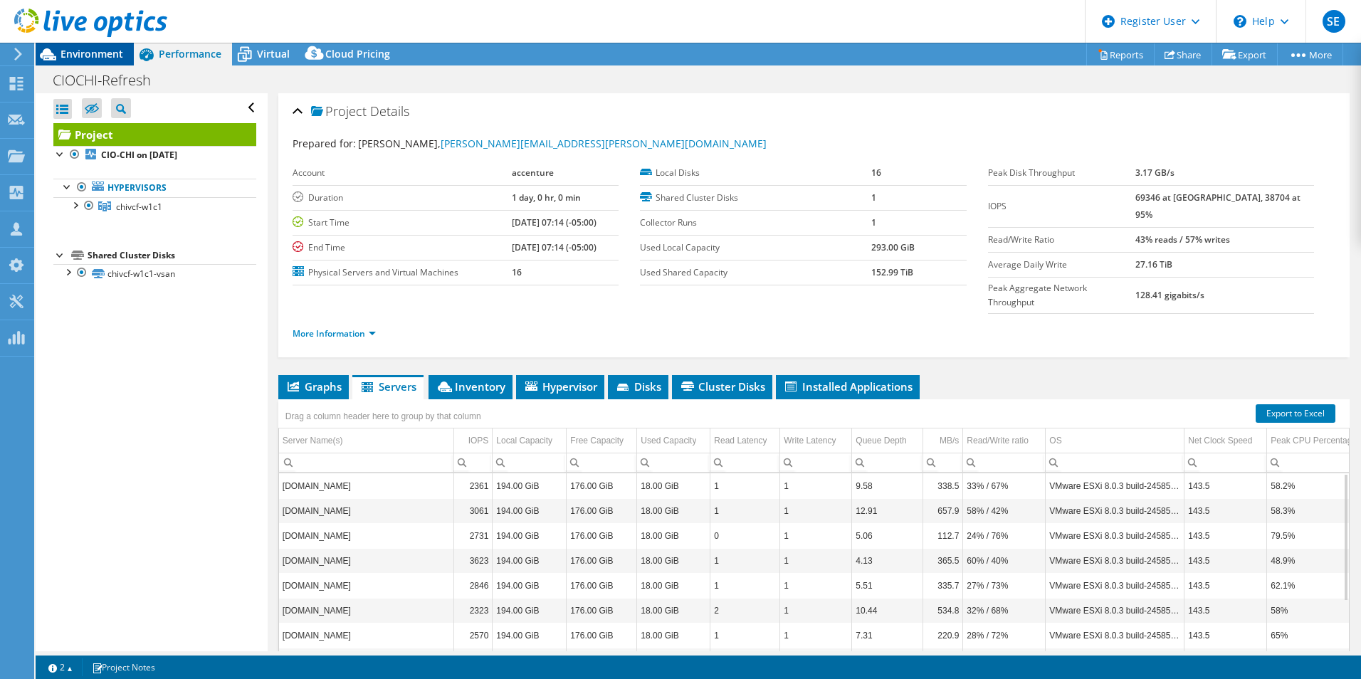
click at [75, 53] on span "Environment" at bounding box center [91, 54] width 63 height 14
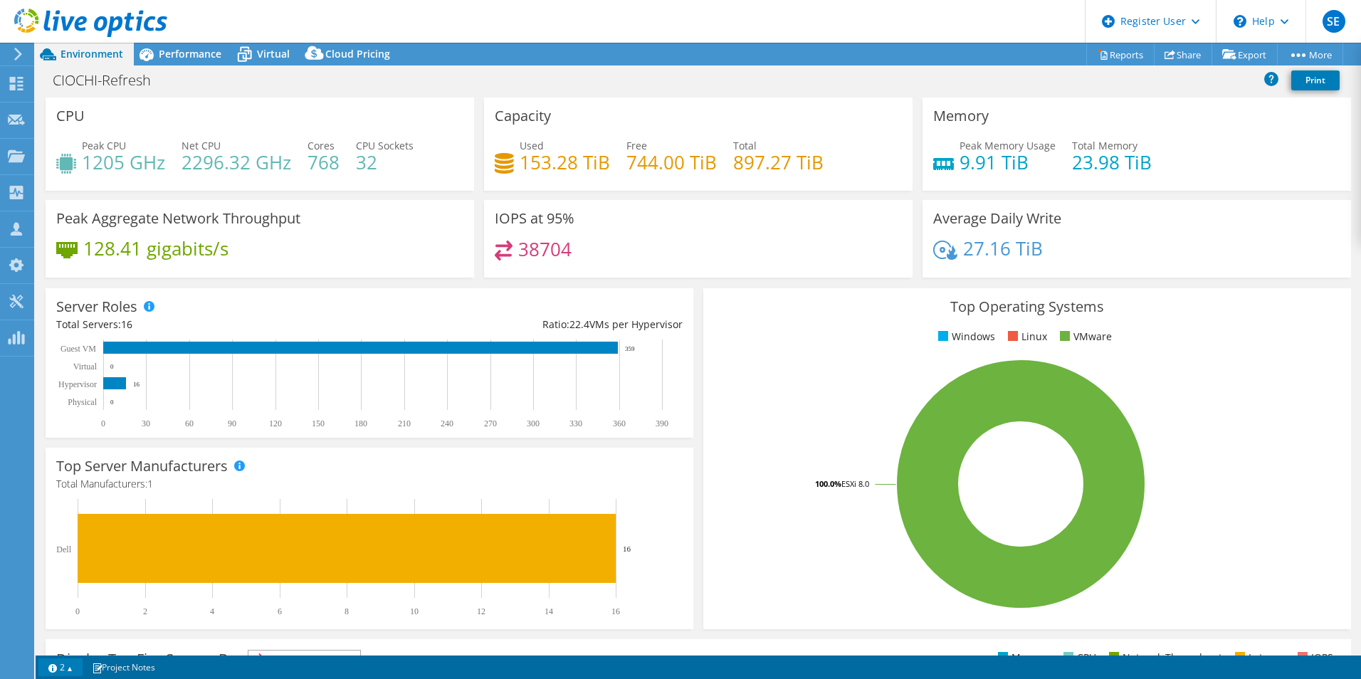
click at [69, 672] on link "2" at bounding box center [60, 667] width 44 height 18
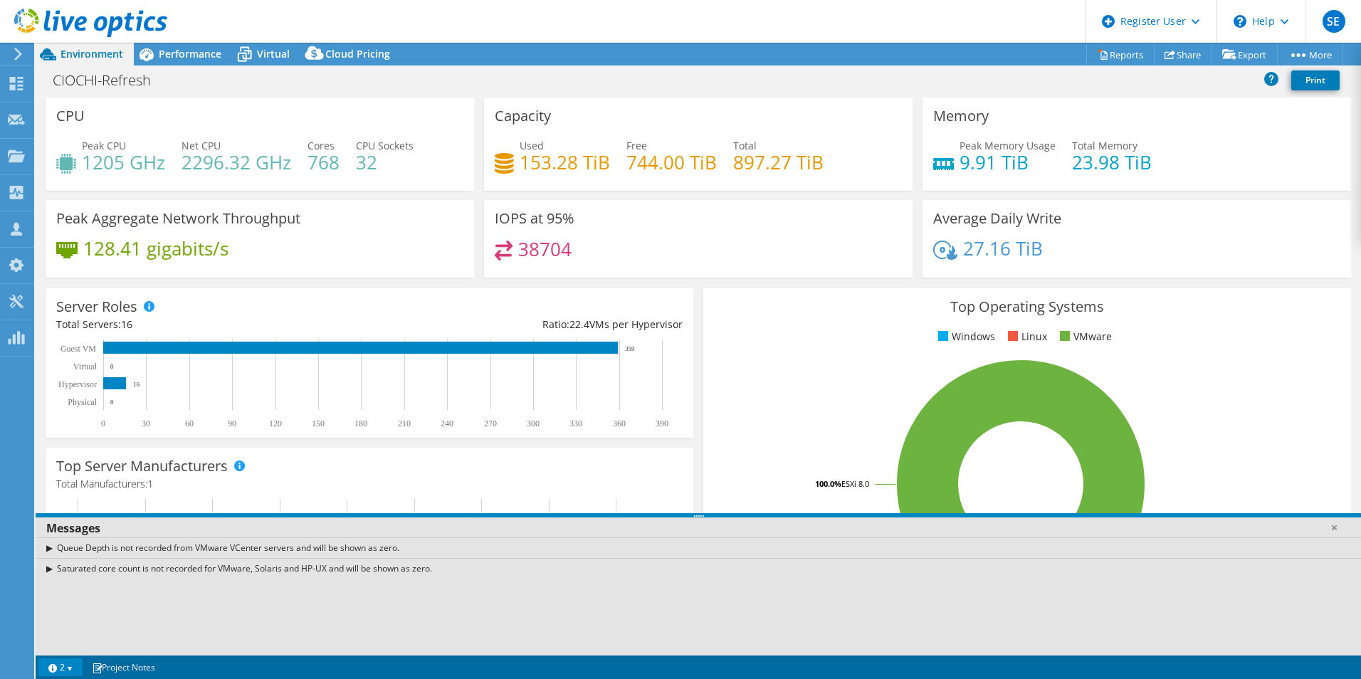
click at [71, 663] on link "2" at bounding box center [60, 667] width 44 height 18
